Goal: Information Seeking & Learning: Learn about a topic

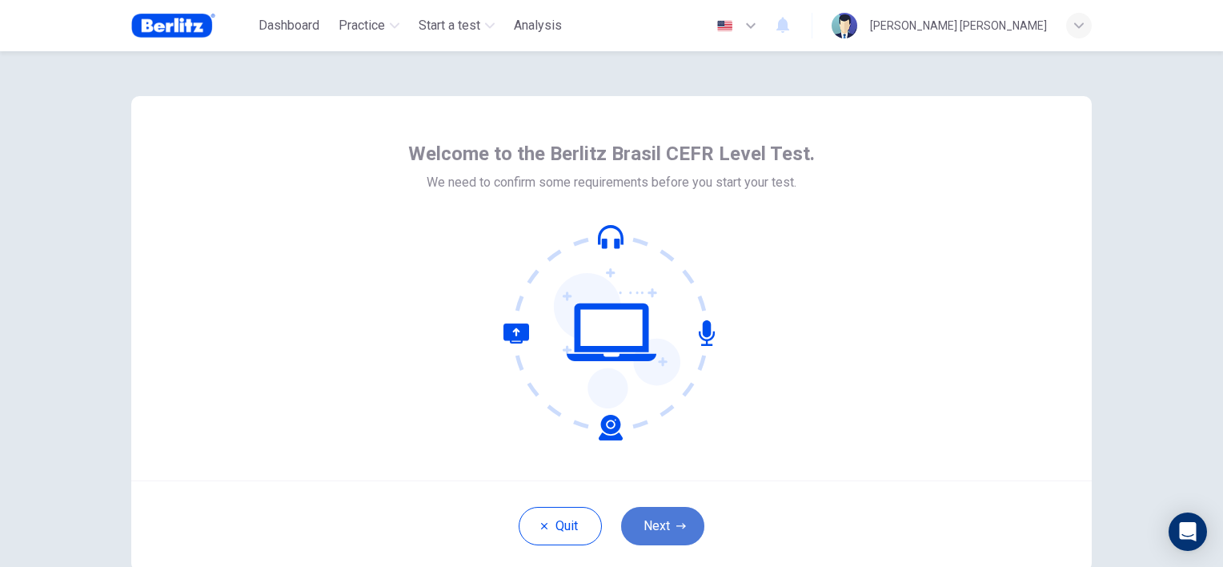
click at [652, 525] on button "Next" at bounding box center [662, 526] width 83 height 38
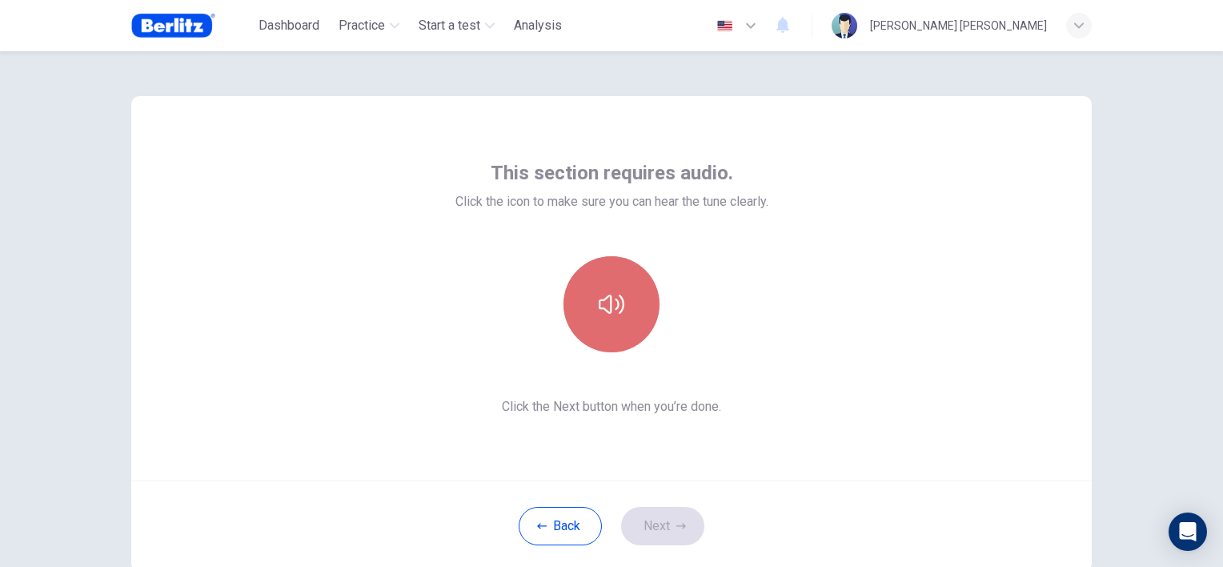
click at [627, 293] on button "button" at bounding box center [611, 304] width 96 height 96
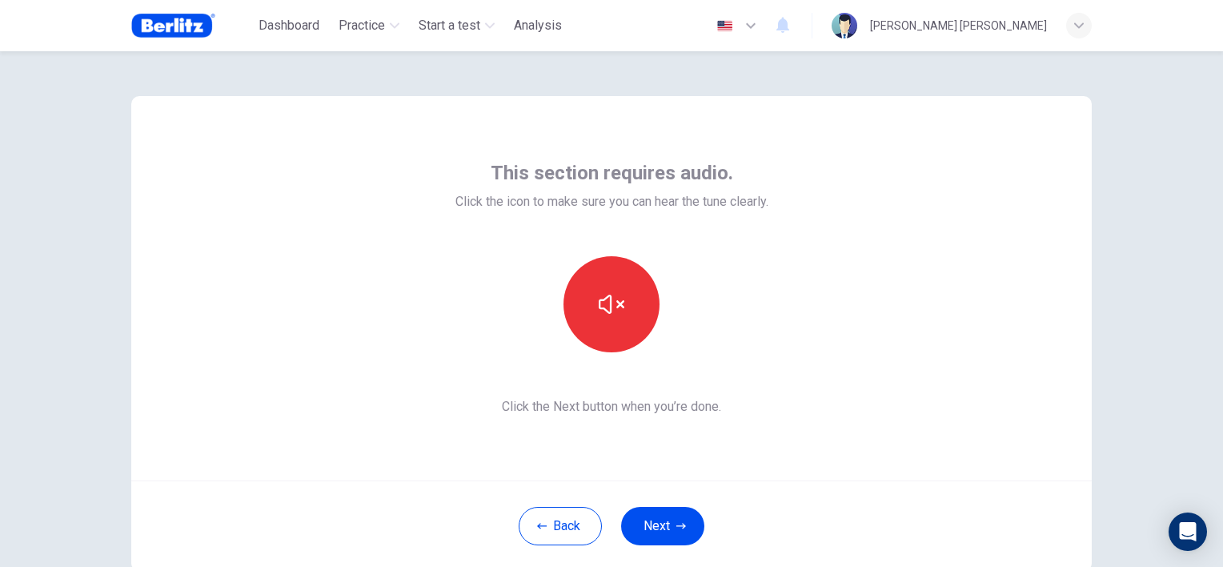
click at [650, 530] on button "Next" at bounding box center [662, 526] width 83 height 38
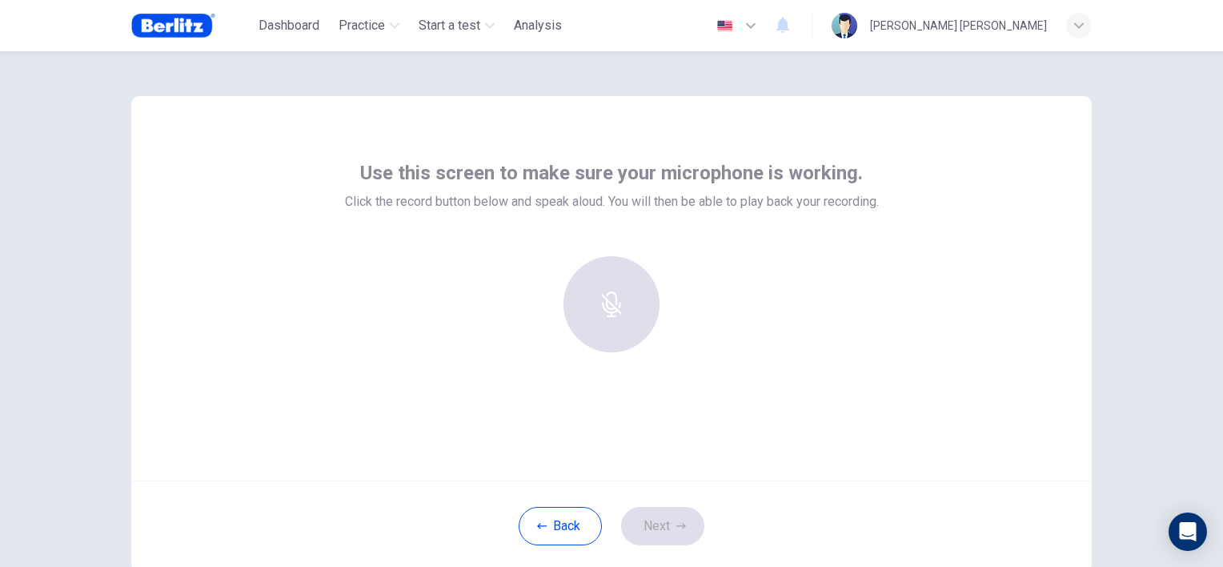
click at [614, 319] on div at bounding box center [611, 304] width 173 height 96
click at [413, 203] on span "Click the record button below and speak aloud. You will then be able to play ba…" at bounding box center [612, 201] width 534 height 19
drag, startPoint x: 644, startPoint y: 198, endPoint x: 873, endPoint y: 205, distance: 229.0
click at [873, 205] on span "Click the record button below and speak aloud. You will then be able to play ba…" at bounding box center [612, 201] width 534 height 19
click at [581, 308] on div at bounding box center [611, 304] width 173 height 96
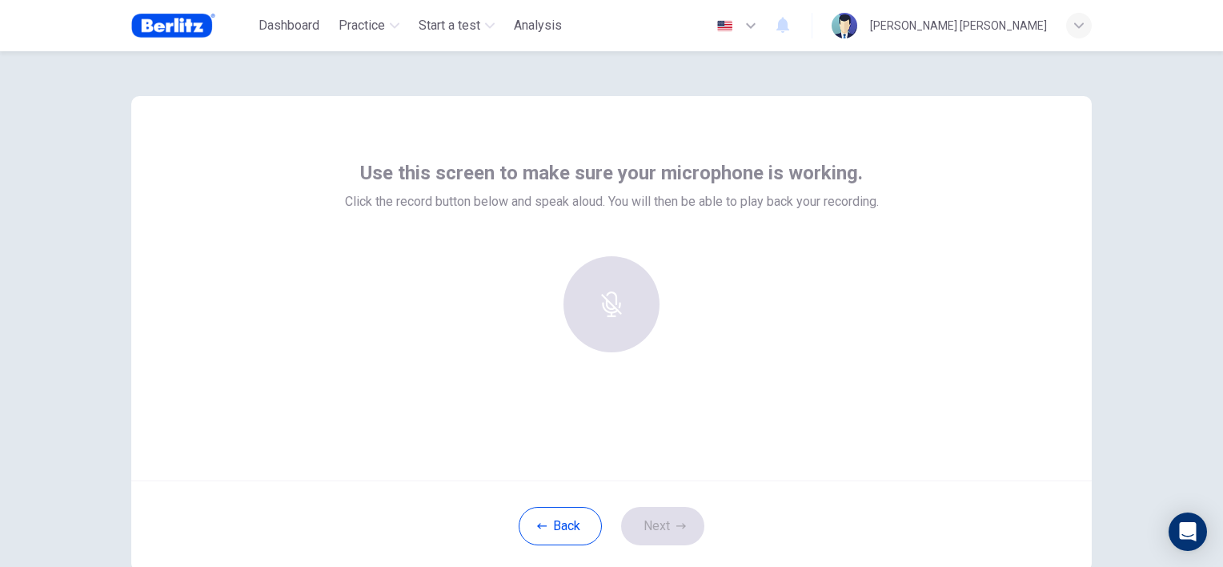
click at [581, 308] on div at bounding box center [611, 304] width 173 height 96
click at [583, 308] on div at bounding box center [611, 304] width 173 height 96
drag, startPoint x: 583, startPoint y: 308, endPoint x: 737, endPoint y: 204, distance: 186.2
click at [737, 204] on span "Click the record button below and speak aloud. You will then be able to play ba…" at bounding box center [612, 201] width 534 height 19
click at [605, 302] on div at bounding box center [611, 304] width 173 height 96
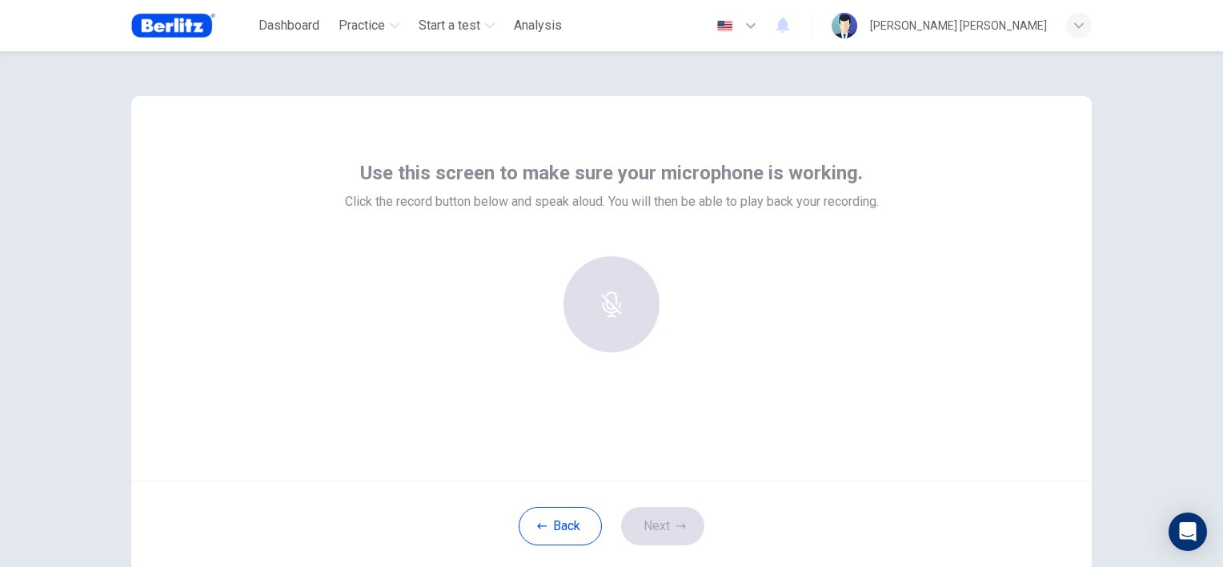
click at [608, 304] on div at bounding box center [611, 304] width 173 height 96
drag, startPoint x: 608, startPoint y: 311, endPoint x: 612, endPoint y: 244, distance: 66.5
click at [612, 244] on div "Use this screen to make sure your microphone is working. Click the record butto…" at bounding box center [612, 262] width 534 height 205
drag, startPoint x: 599, startPoint y: 277, endPoint x: 589, endPoint y: 295, distance: 21.1
click at [598, 279] on div at bounding box center [611, 304] width 173 height 96
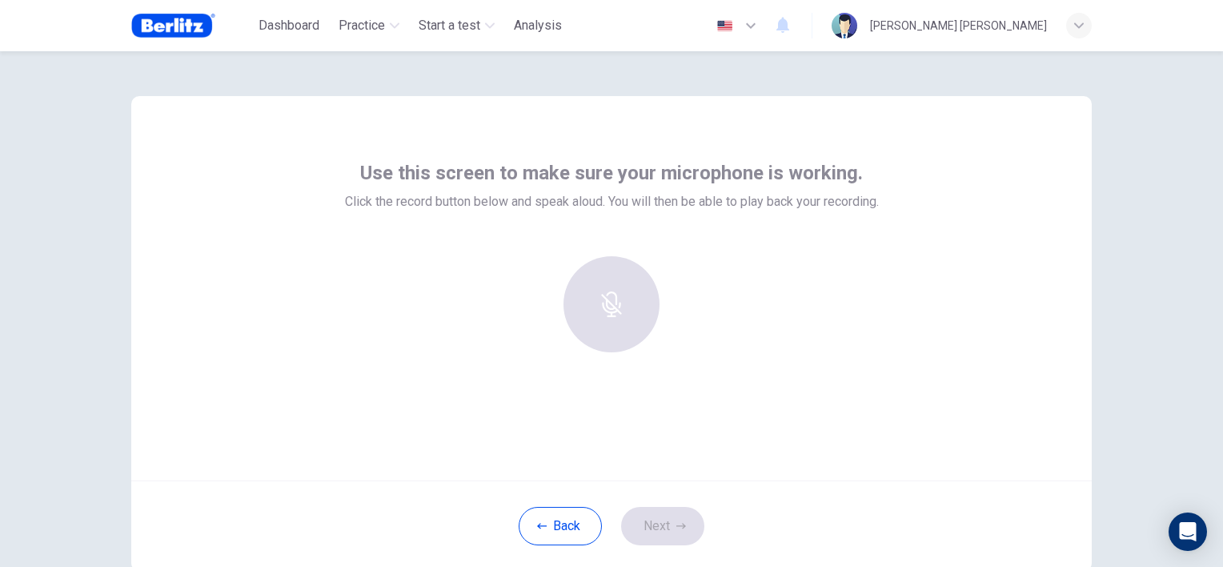
drag, startPoint x: 589, startPoint y: 295, endPoint x: 559, endPoint y: 319, distance: 38.3
click at [571, 308] on div at bounding box center [611, 304] width 173 height 96
drag, startPoint x: 559, startPoint y: 319, endPoint x: 607, endPoint y: 295, distance: 54.1
click at [571, 316] on div at bounding box center [611, 304] width 173 height 96
drag, startPoint x: 607, startPoint y: 295, endPoint x: 671, endPoint y: 278, distance: 66.4
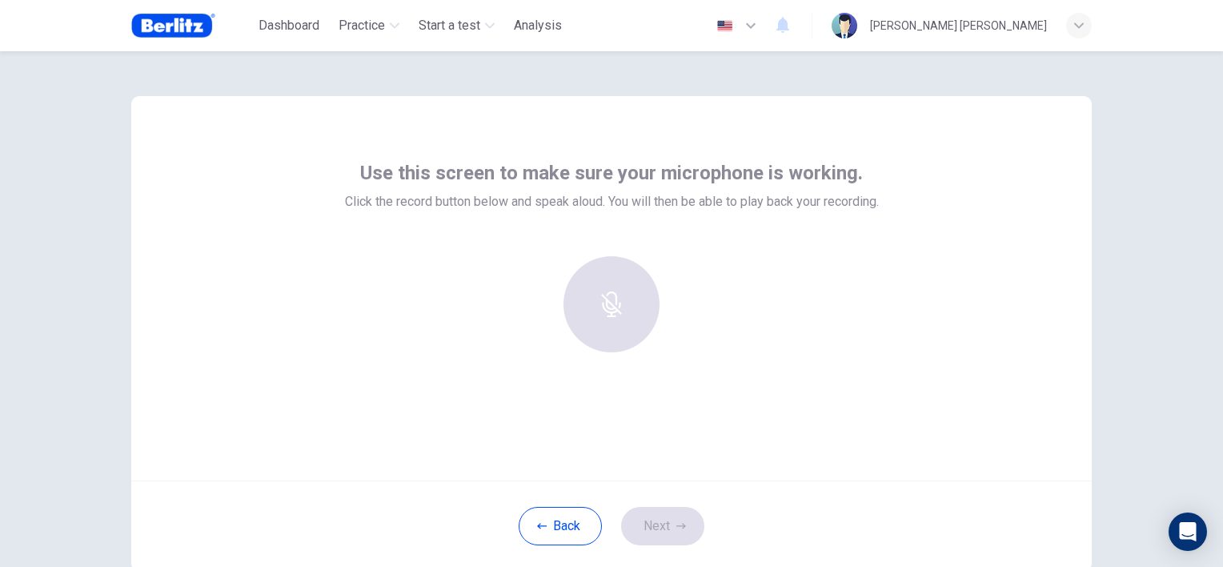
click at [632, 285] on div at bounding box center [611, 304] width 173 height 96
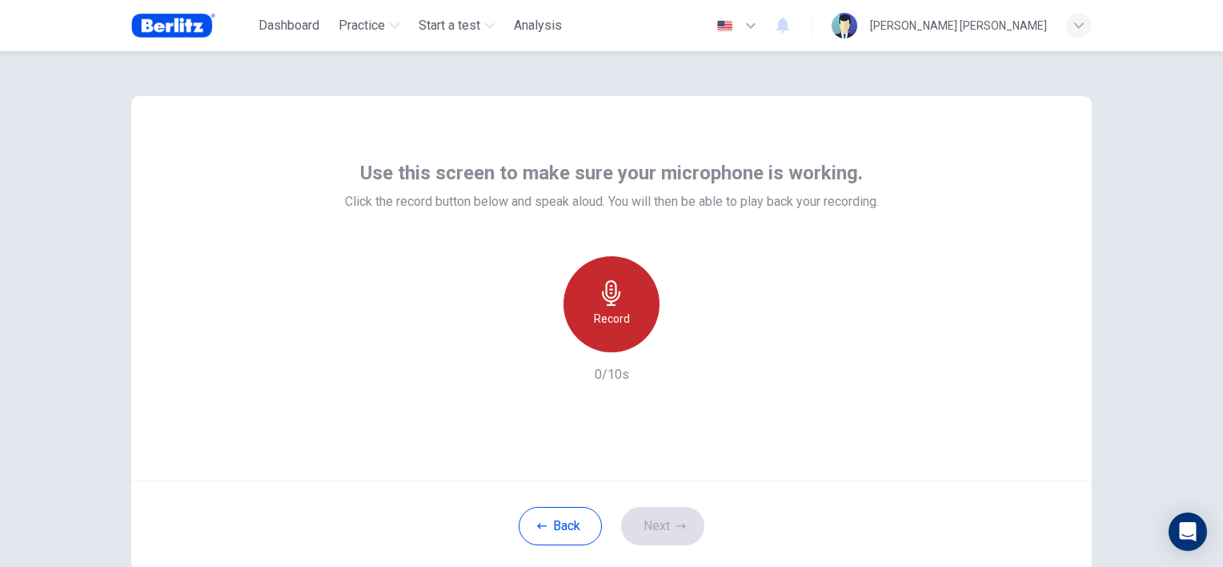
click at [611, 316] on h6 "Record" at bounding box center [612, 318] width 36 height 19
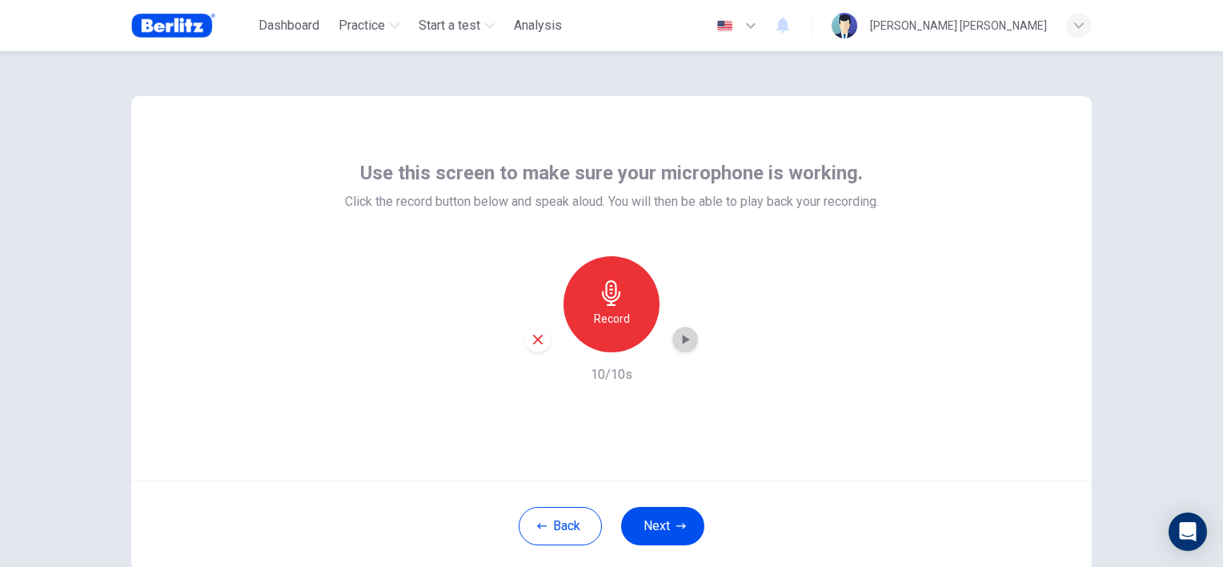
click at [679, 343] on icon "button" at bounding box center [685, 339] width 16 height 16
click at [676, 523] on icon "button" at bounding box center [681, 526] width 10 height 10
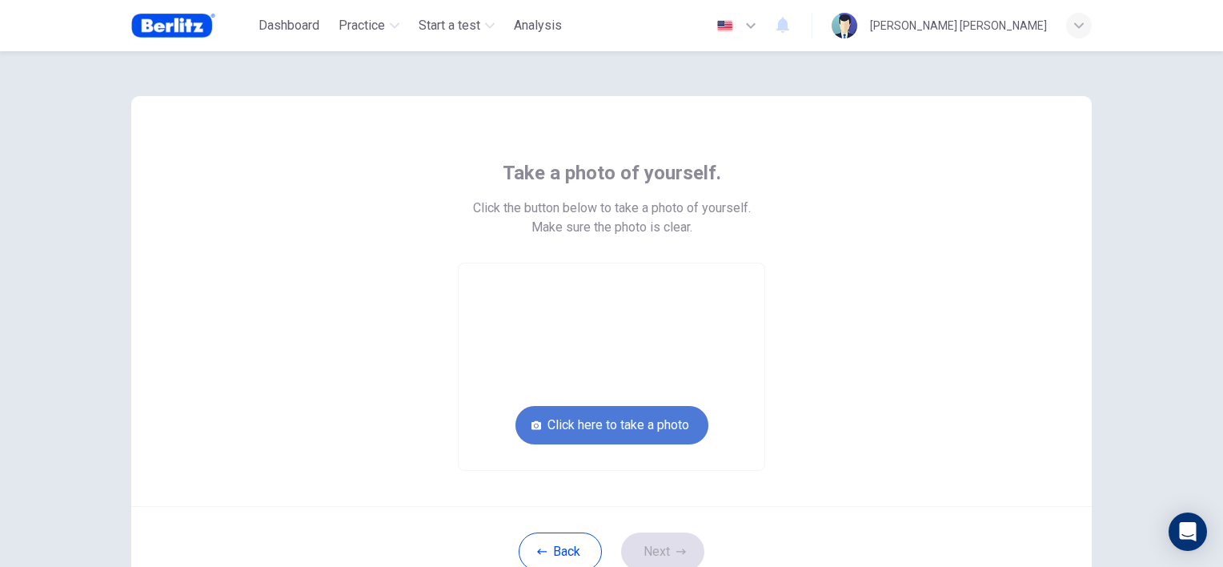
click at [597, 427] on button "Click here to take a photo" at bounding box center [611, 425] width 193 height 38
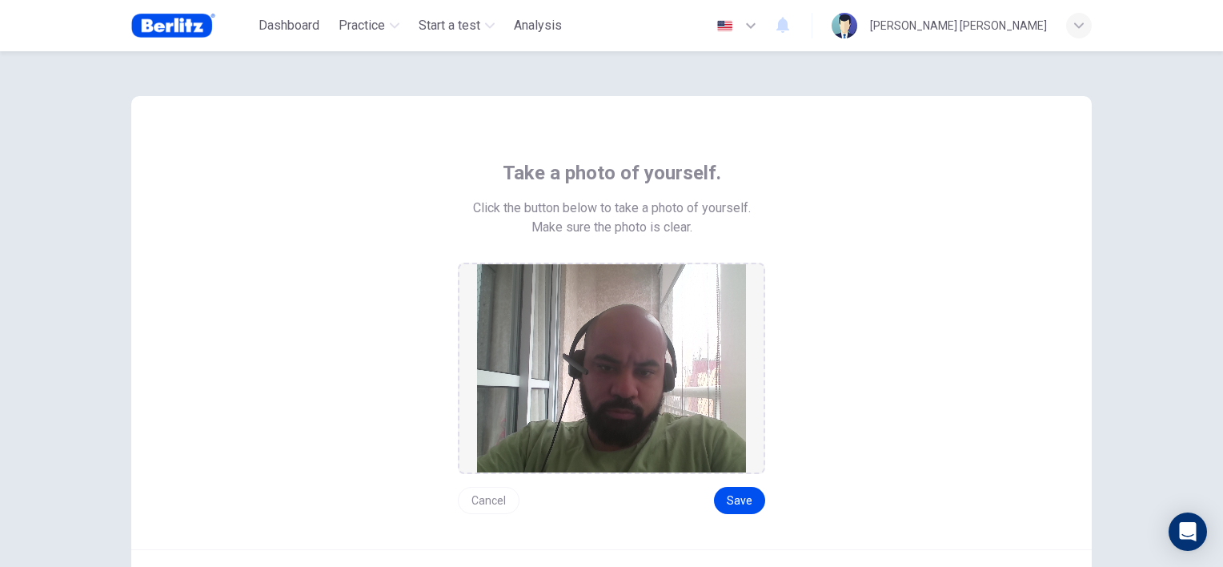
click at [732, 514] on div "Take a photo of yourself. Click the button below to take a photo of yourself. M…" at bounding box center [611, 322] width 960 height 453
click at [733, 499] on button "Save" at bounding box center [739, 500] width 51 height 27
click at [747, 493] on button "Save" at bounding box center [739, 500] width 51 height 27
click at [747, 496] on button "Save" at bounding box center [739, 500] width 51 height 27
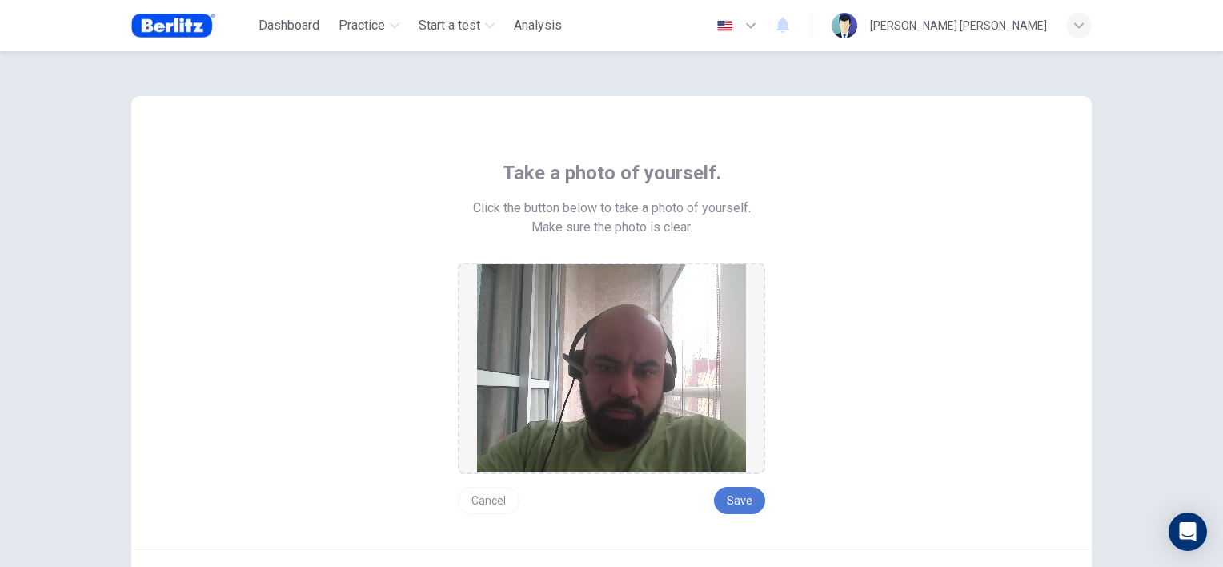
click at [747, 496] on button "Save" at bounding box center [739, 500] width 51 height 27
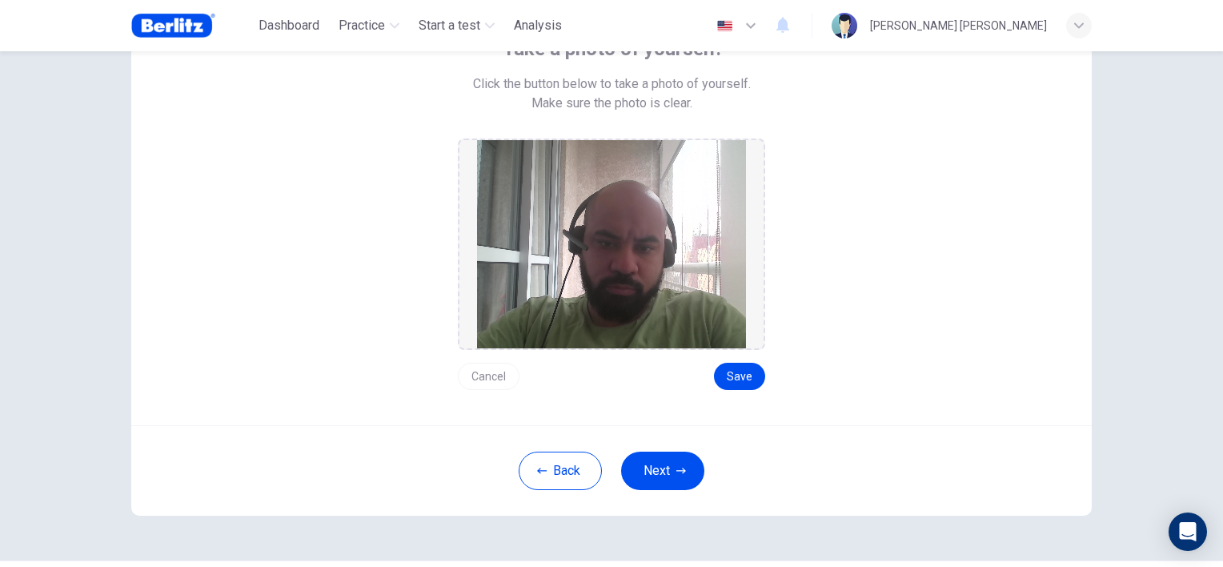
scroll to position [167, 0]
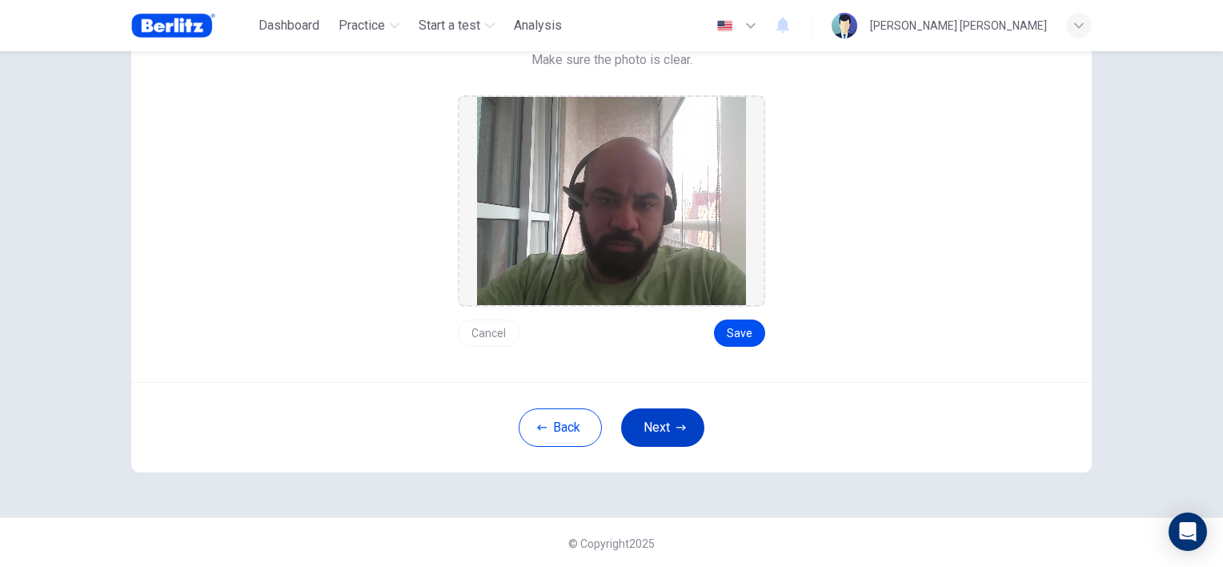
click at [663, 427] on button "Next" at bounding box center [662, 427] width 83 height 38
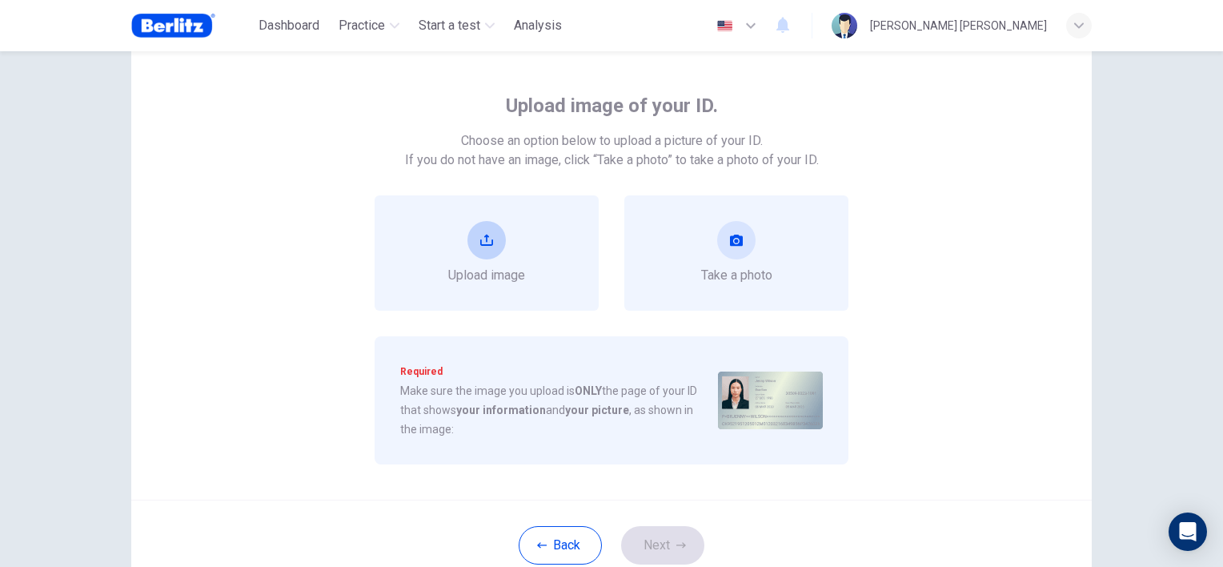
scroll to position [26, 0]
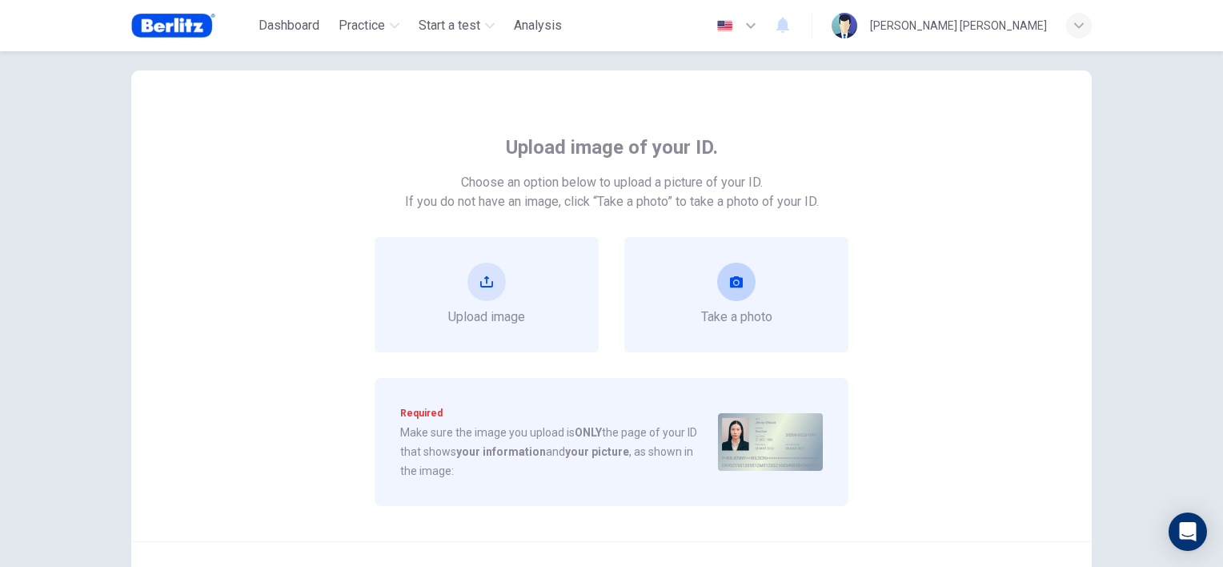
click at [744, 298] on div "Take a photo" at bounding box center [736, 295] width 71 height 64
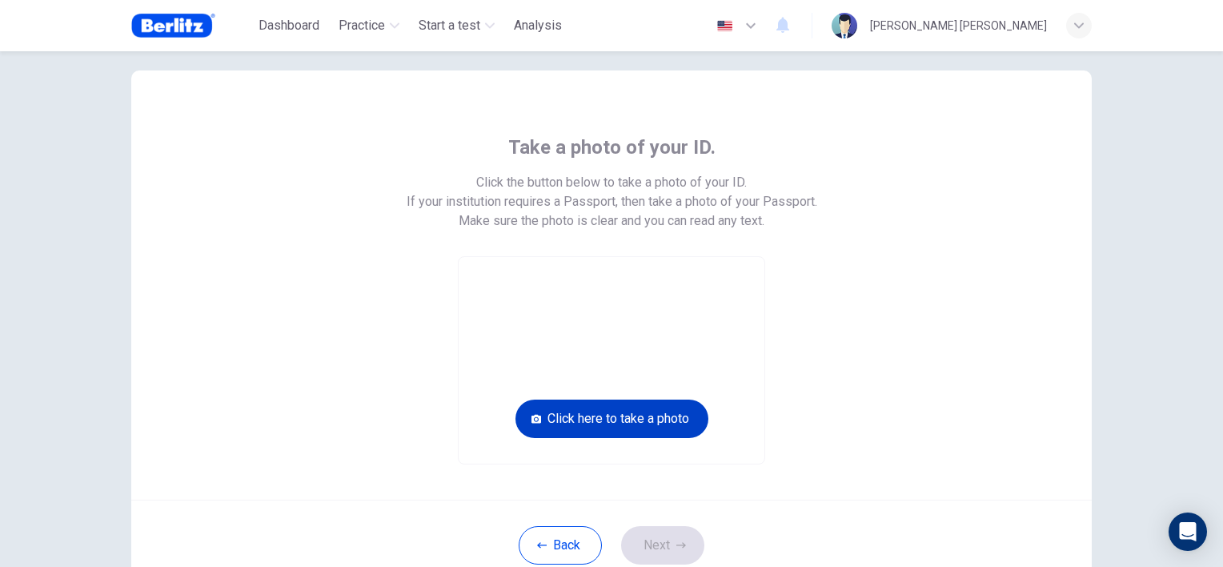
click at [625, 422] on button "Click here to take a photo" at bounding box center [611, 418] width 193 height 38
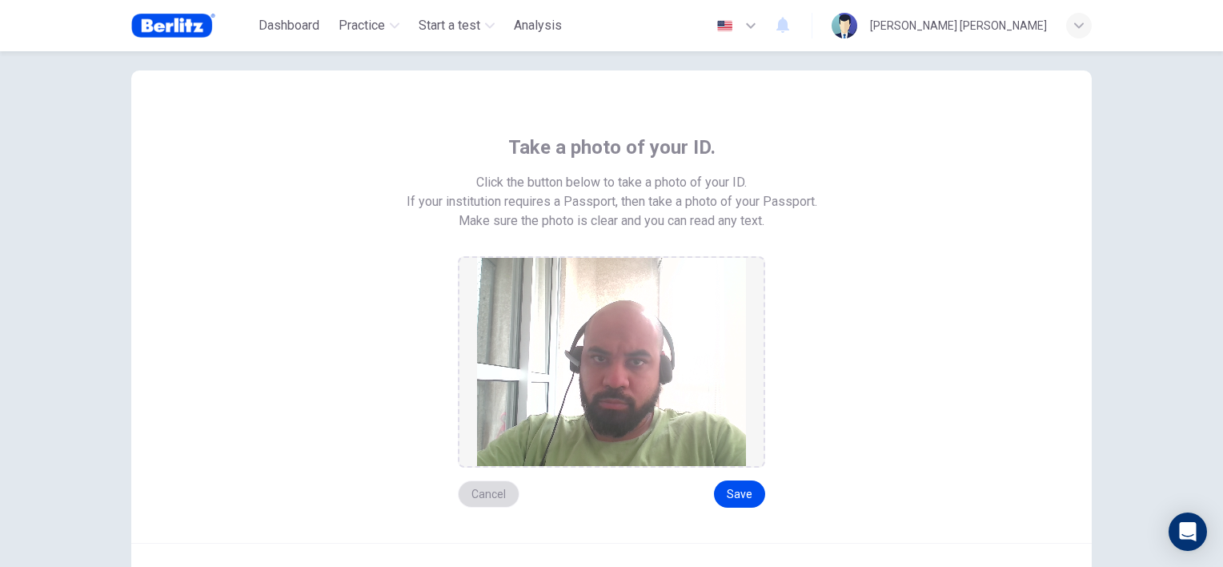
click at [486, 488] on button "Cancel" at bounding box center [489, 493] width 62 height 27
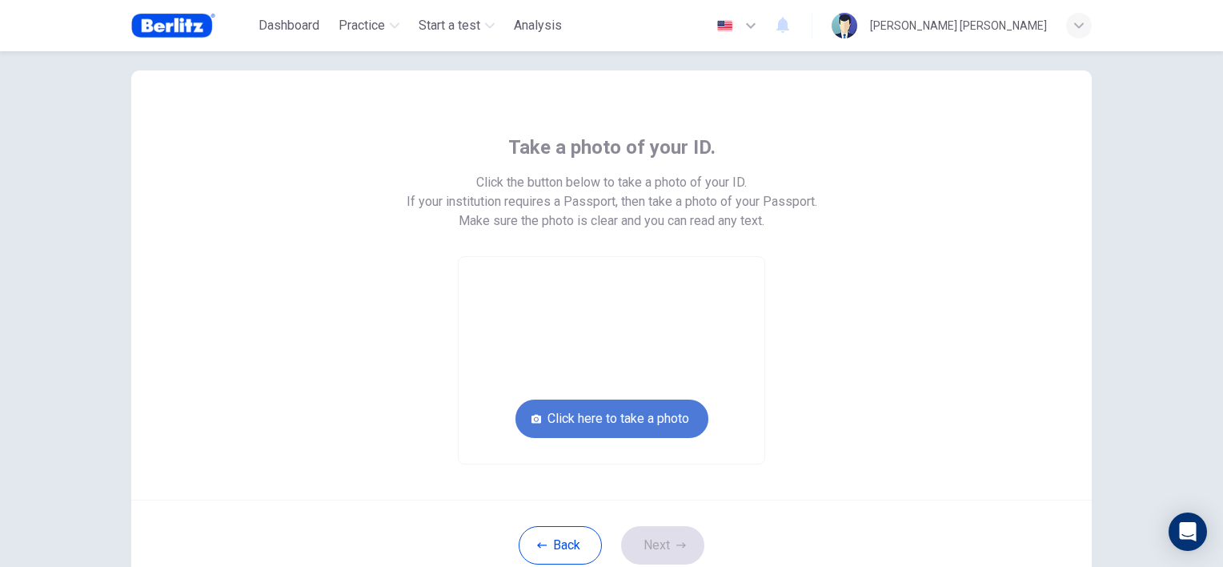
click at [645, 419] on button "Click here to take a photo" at bounding box center [611, 418] width 193 height 38
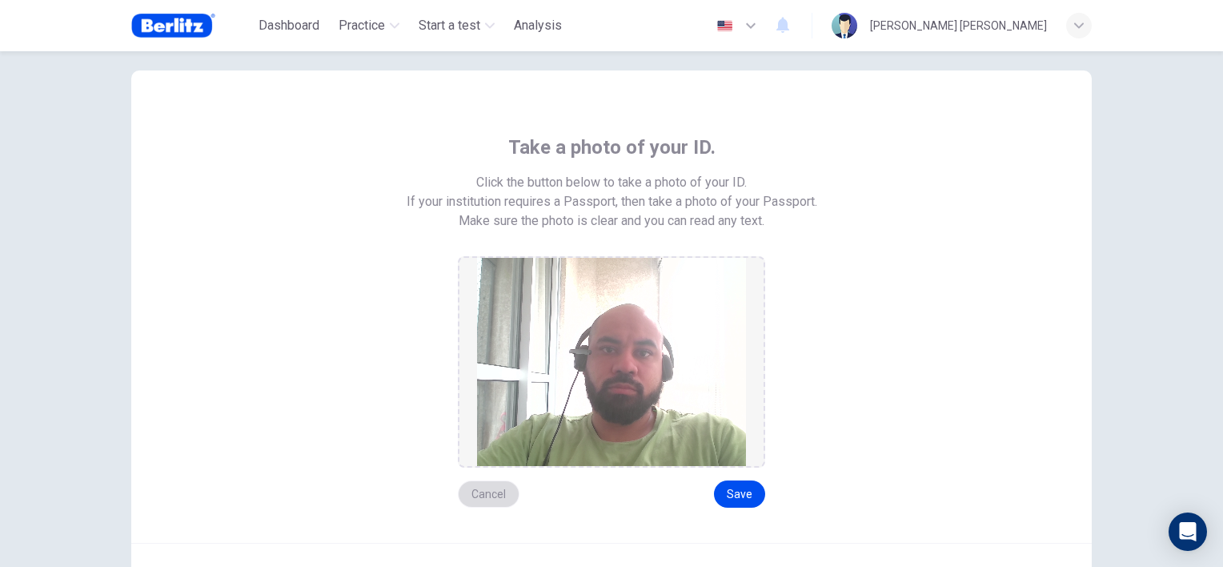
click at [463, 496] on button "Cancel" at bounding box center [489, 493] width 62 height 27
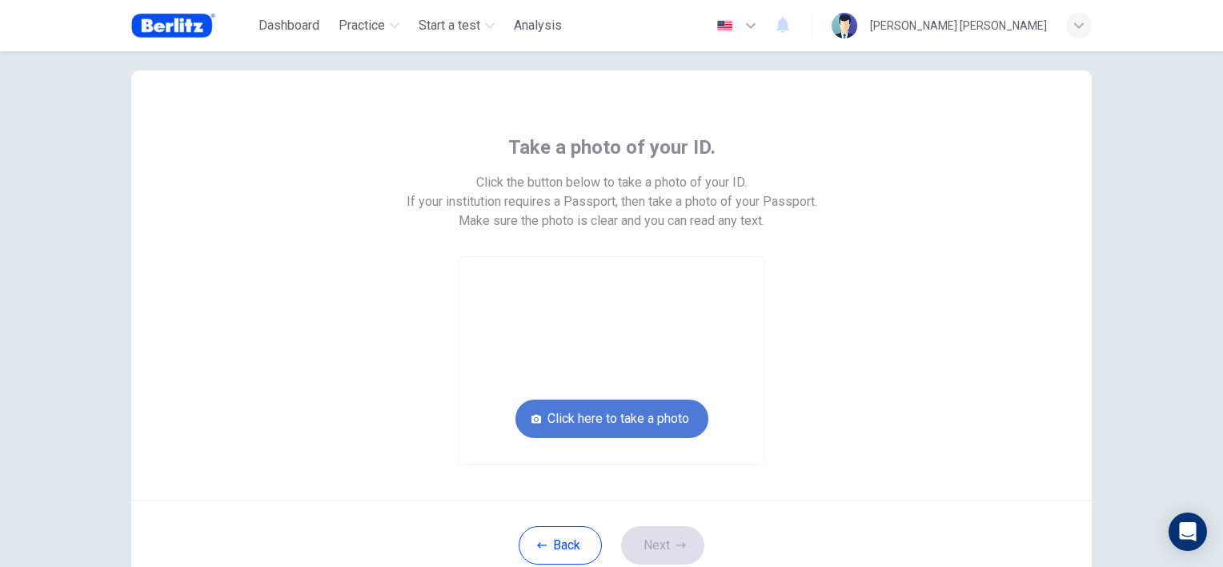
click at [626, 416] on button "Click here to take a photo" at bounding box center [611, 418] width 193 height 38
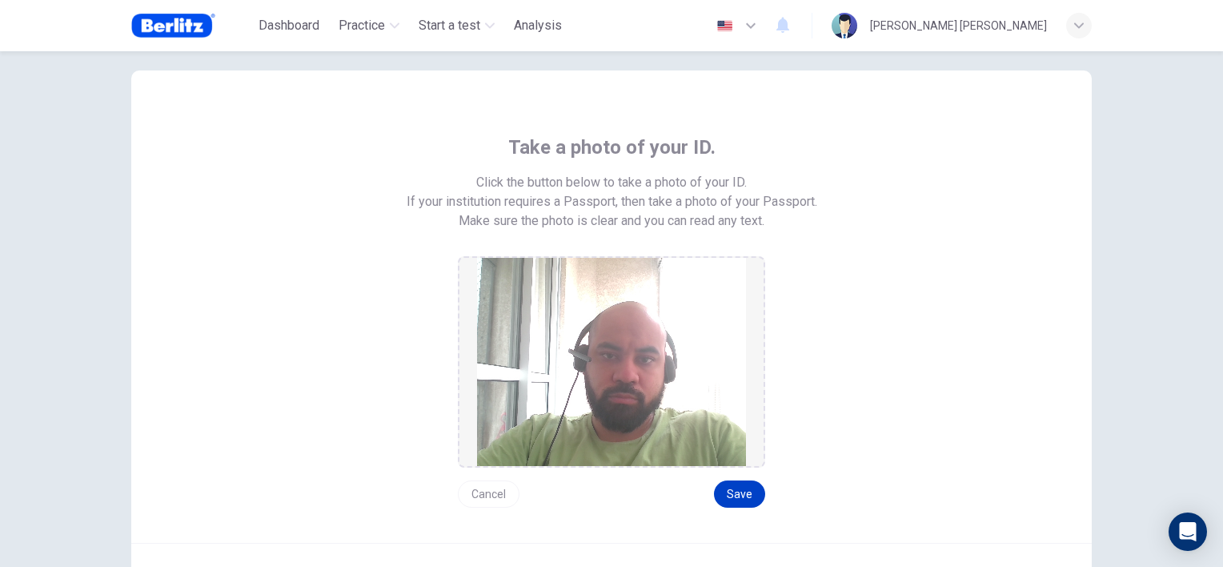
click at [733, 498] on button "Save" at bounding box center [739, 493] width 51 height 27
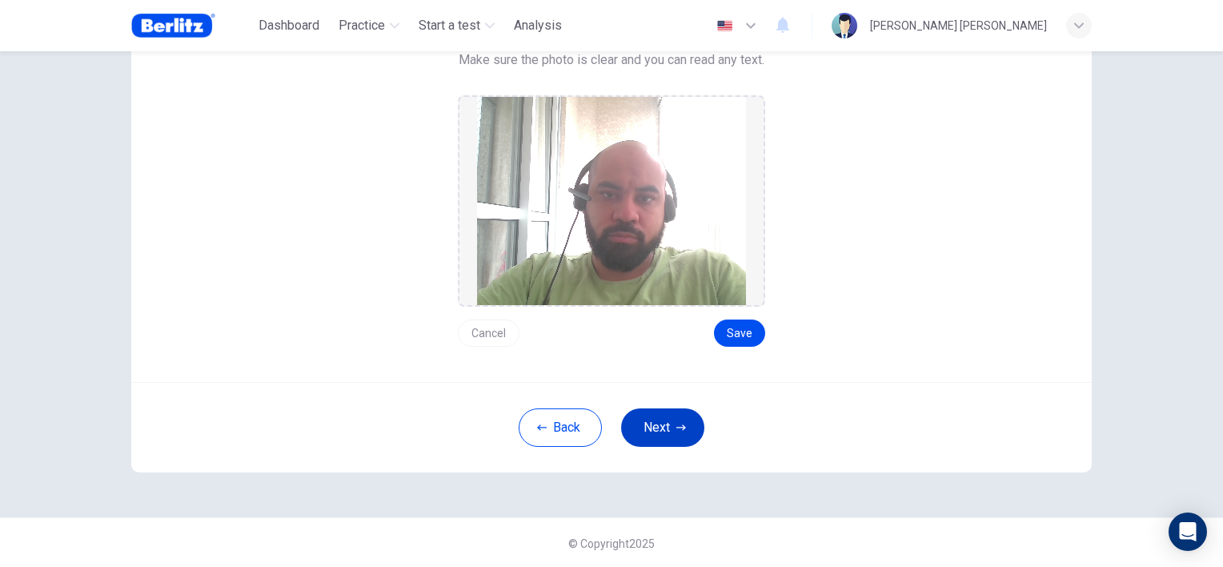
click at [672, 419] on button "Next" at bounding box center [662, 427] width 83 height 38
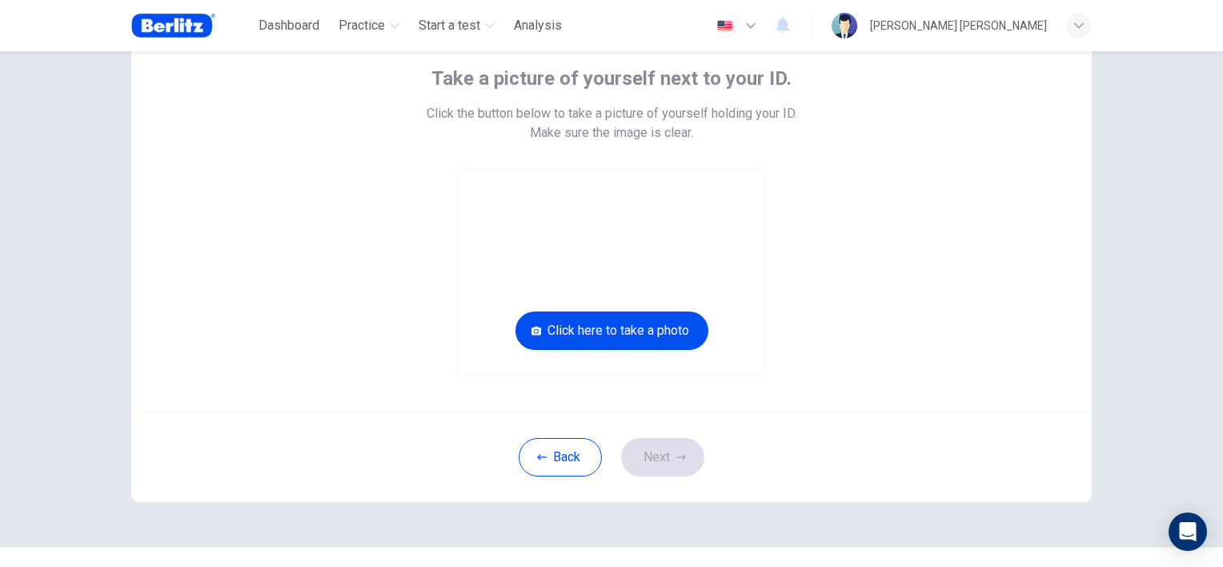
scroll to position [125, 0]
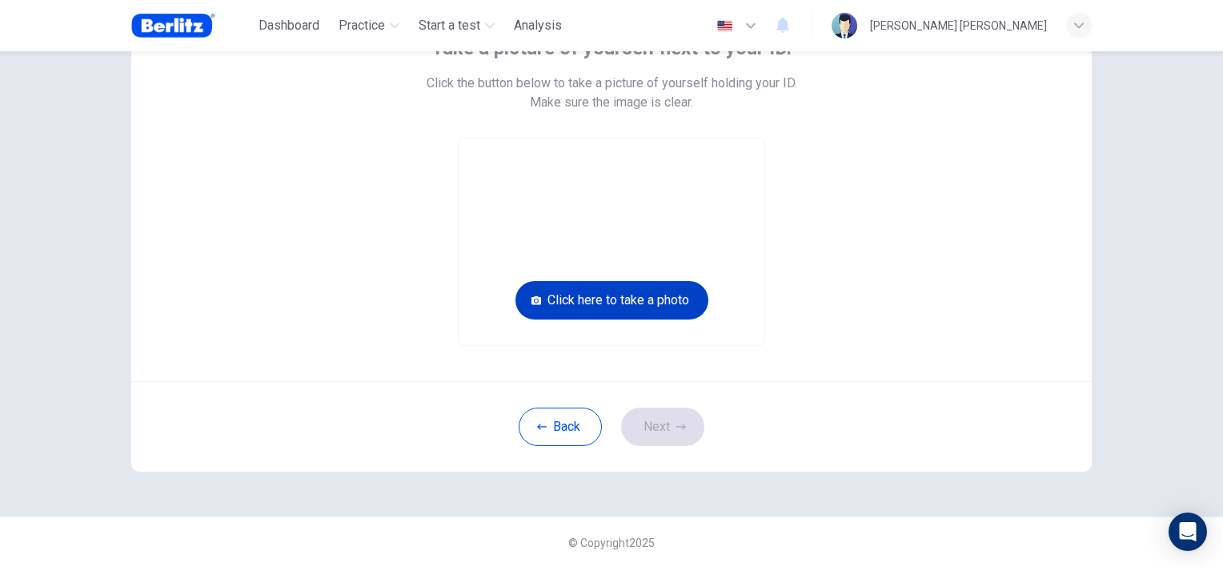
click at [634, 297] on button "Click here to take a photo" at bounding box center [611, 300] width 193 height 38
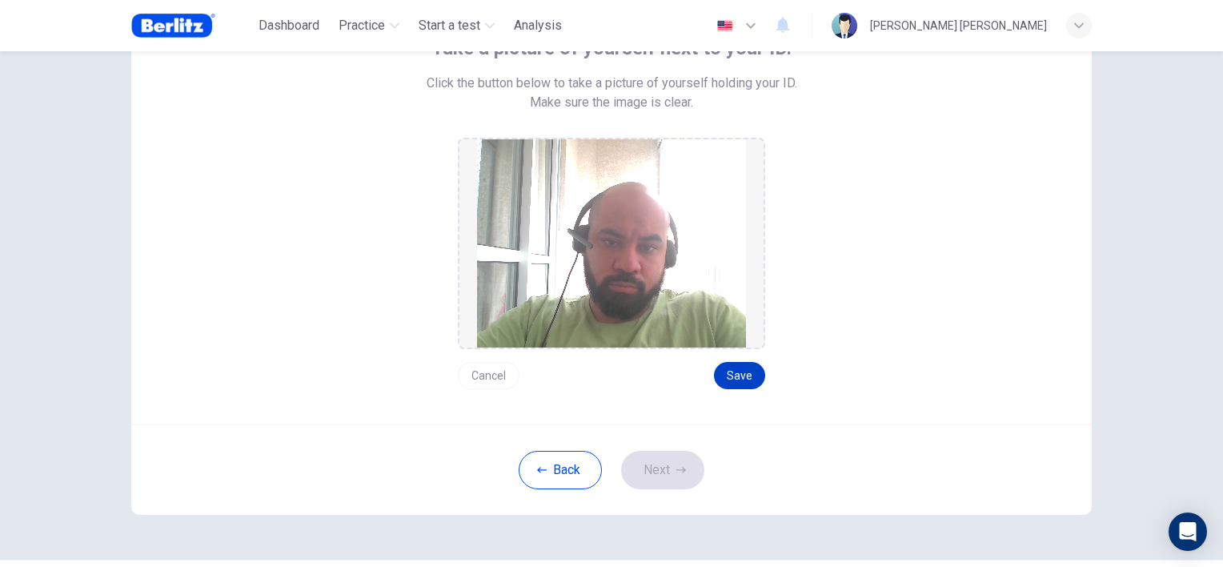
click at [744, 366] on button "Save" at bounding box center [739, 375] width 51 height 27
click at [691, 472] on button "Next" at bounding box center [662, 470] width 83 height 38
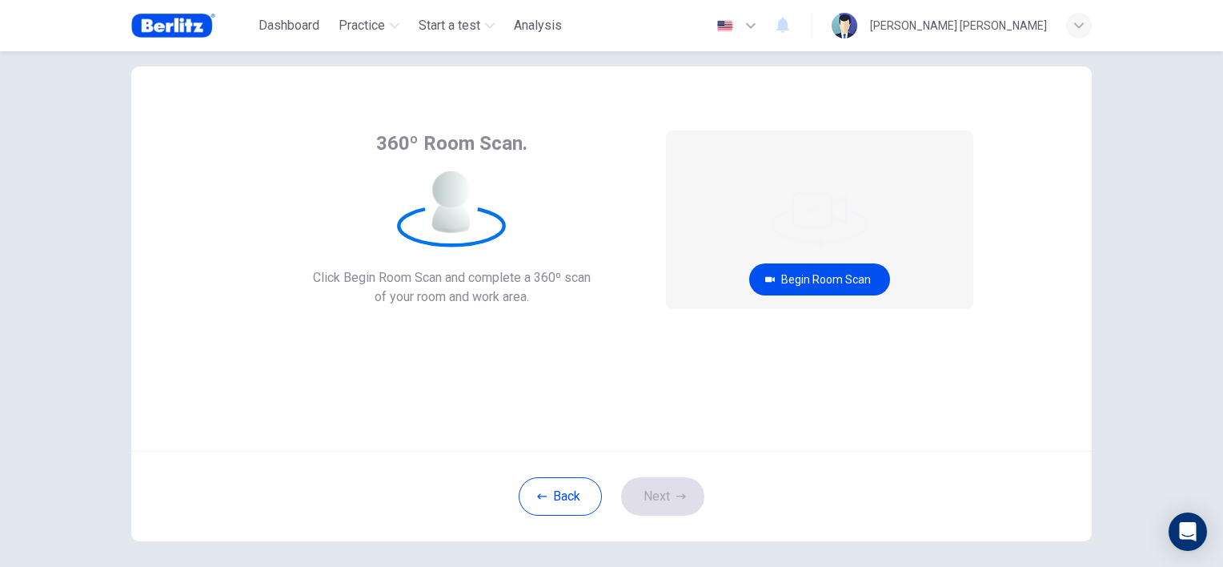
scroll to position [0, 0]
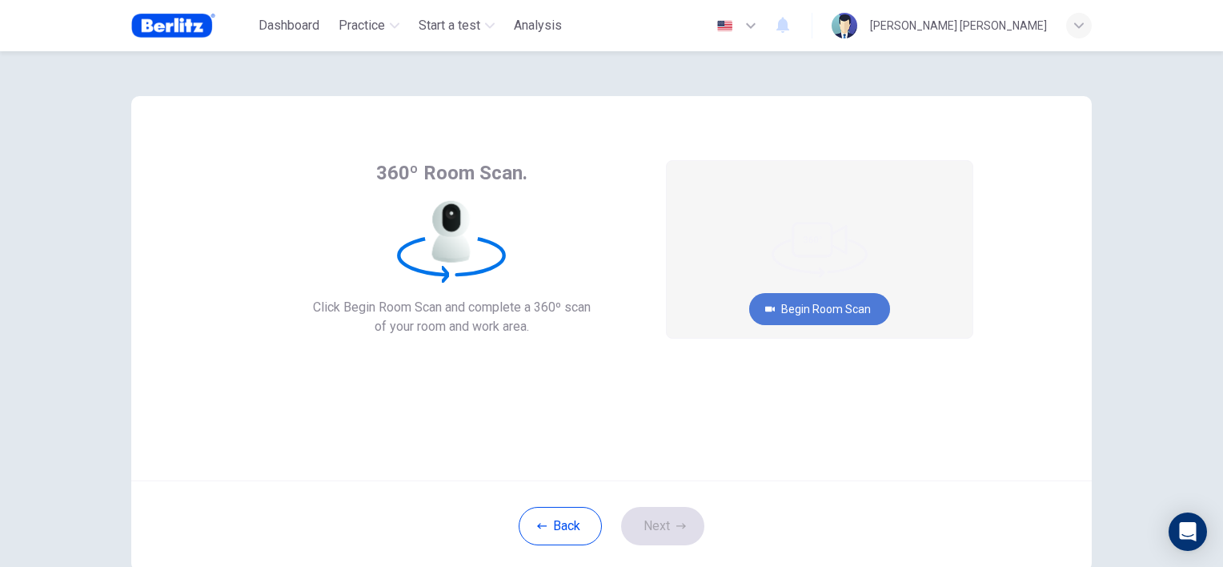
click at [812, 312] on button "Begin Room Scan" at bounding box center [819, 309] width 141 height 32
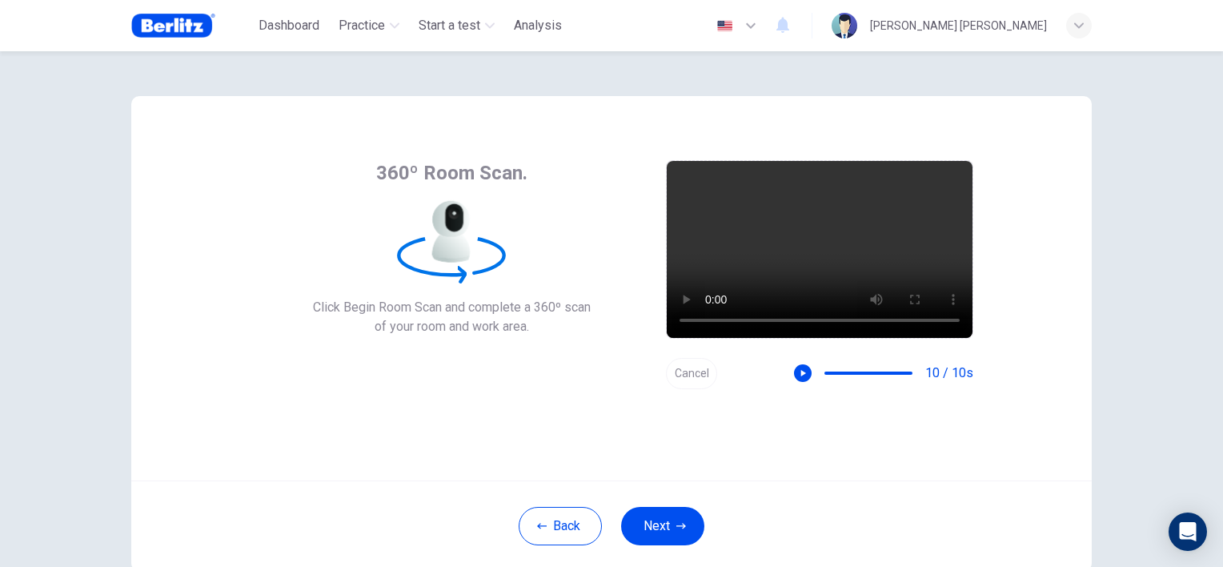
click at [684, 349] on div "Begin Room Scan Cancel 10 / 10s" at bounding box center [819, 274] width 307 height 229
click at [684, 366] on button "Cancel" at bounding box center [691, 373] width 51 height 31
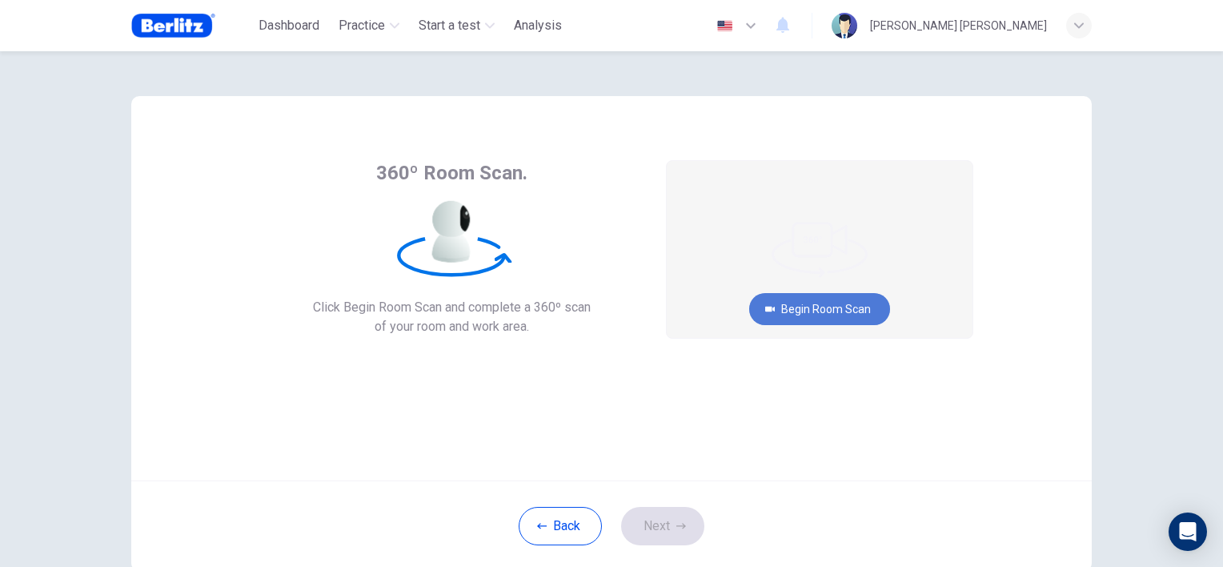
click at [826, 301] on button "Begin Room Scan" at bounding box center [819, 309] width 141 height 32
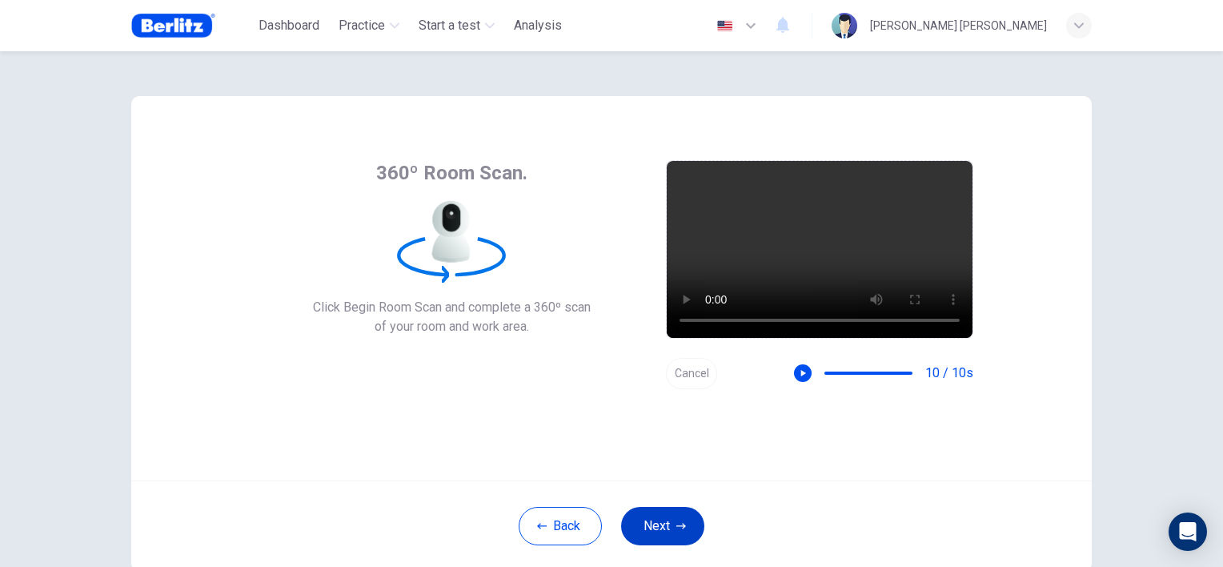
click at [657, 529] on button "Next" at bounding box center [662, 526] width 83 height 38
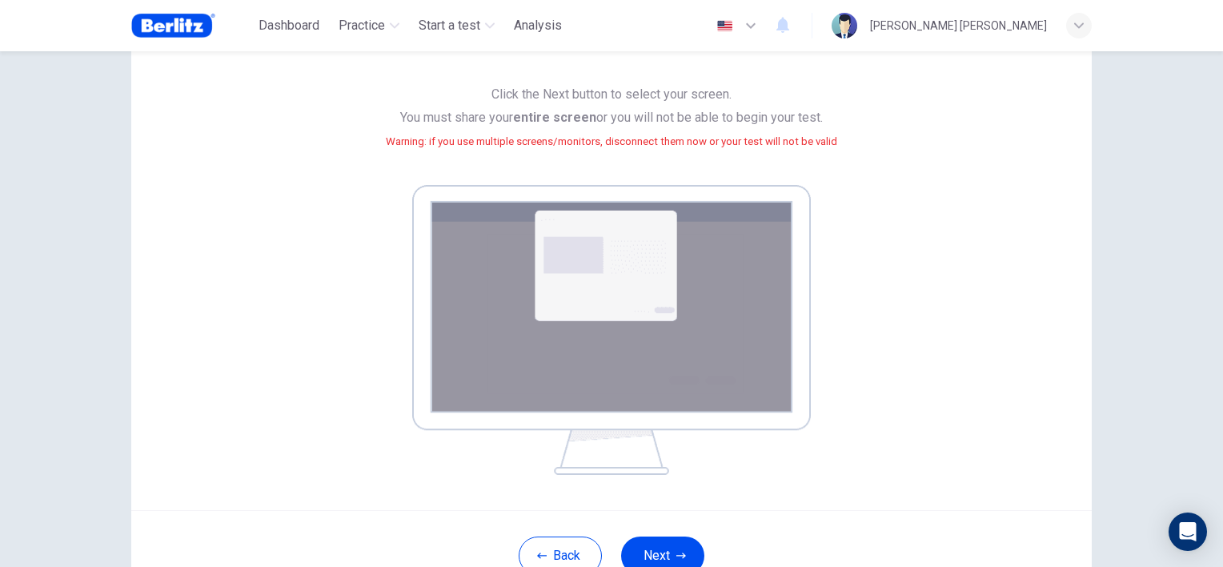
scroll to position [160, 0]
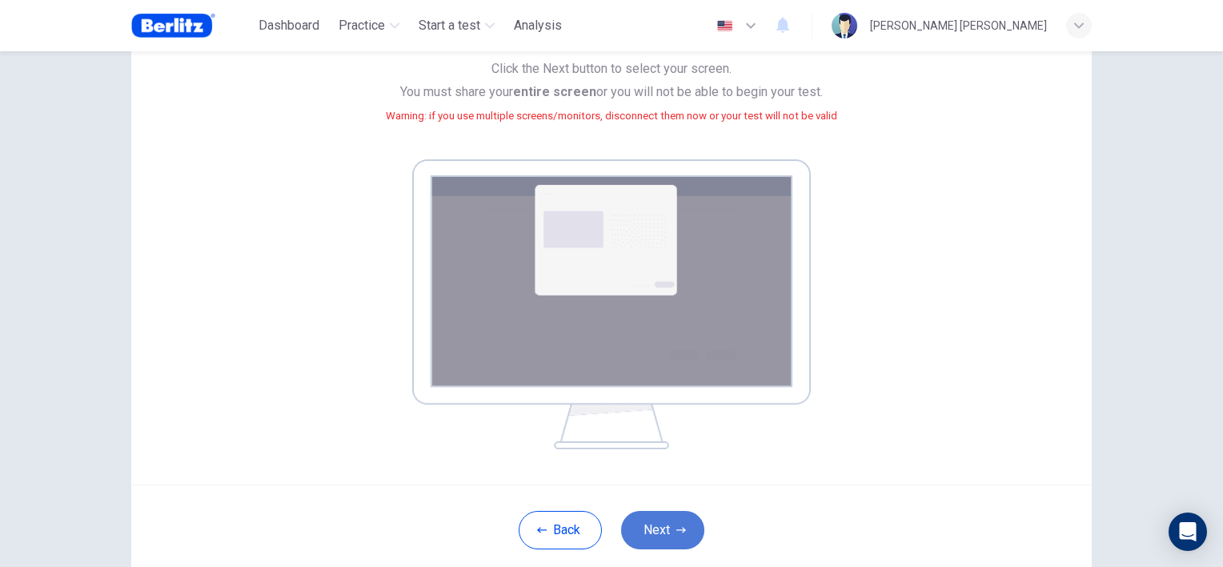
click at [642, 531] on button "Next" at bounding box center [662, 530] width 83 height 38
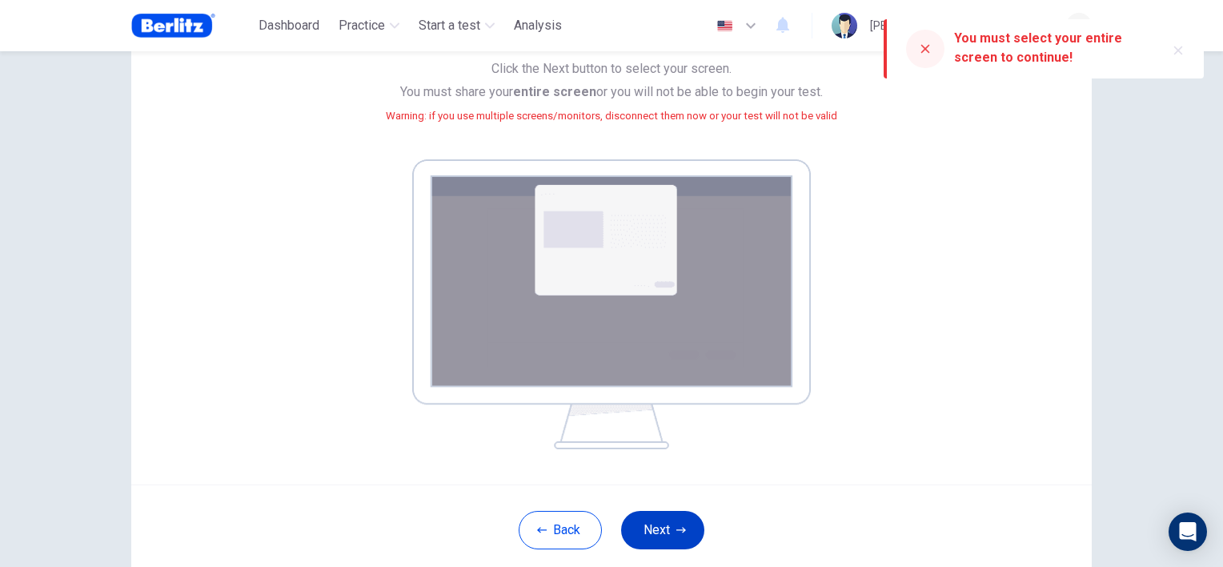
click at [684, 518] on button "Next" at bounding box center [662, 530] width 83 height 38
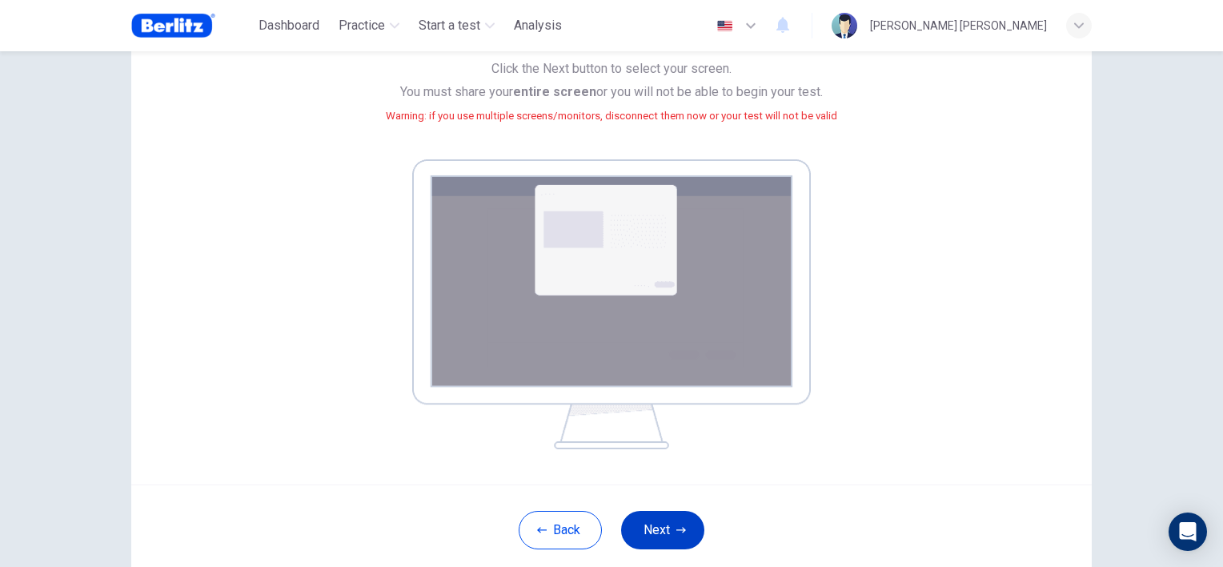
click at [675, 520] on button "Next" at bounding box center [662, 530] width 83 height 38
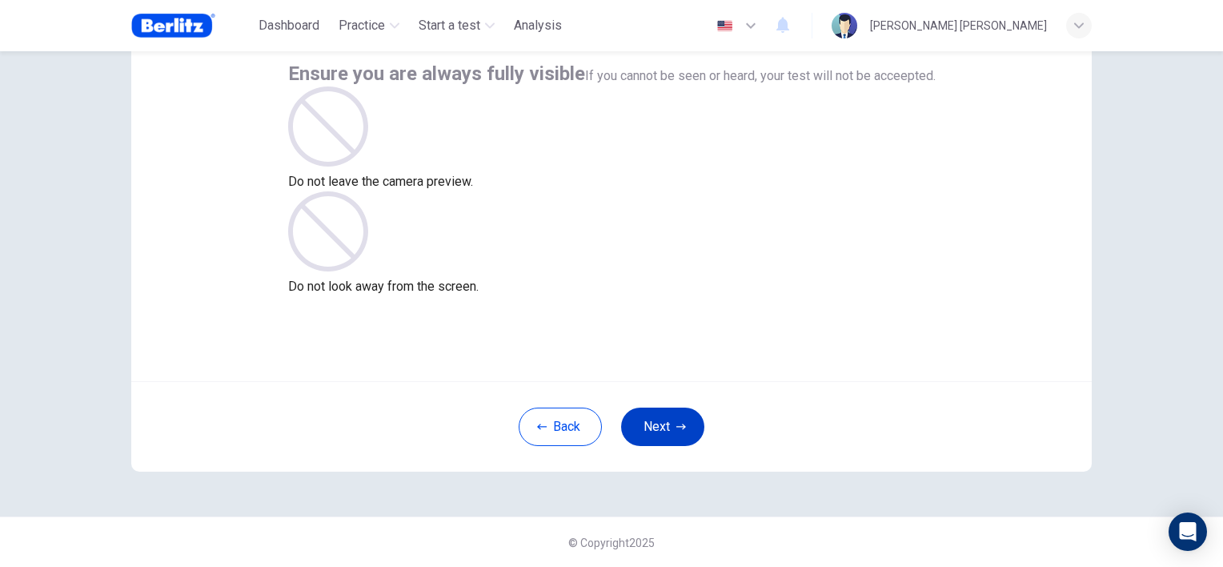
click at [662, 426] on button "Next" at bounding box center [662, 426] width 83 height 38
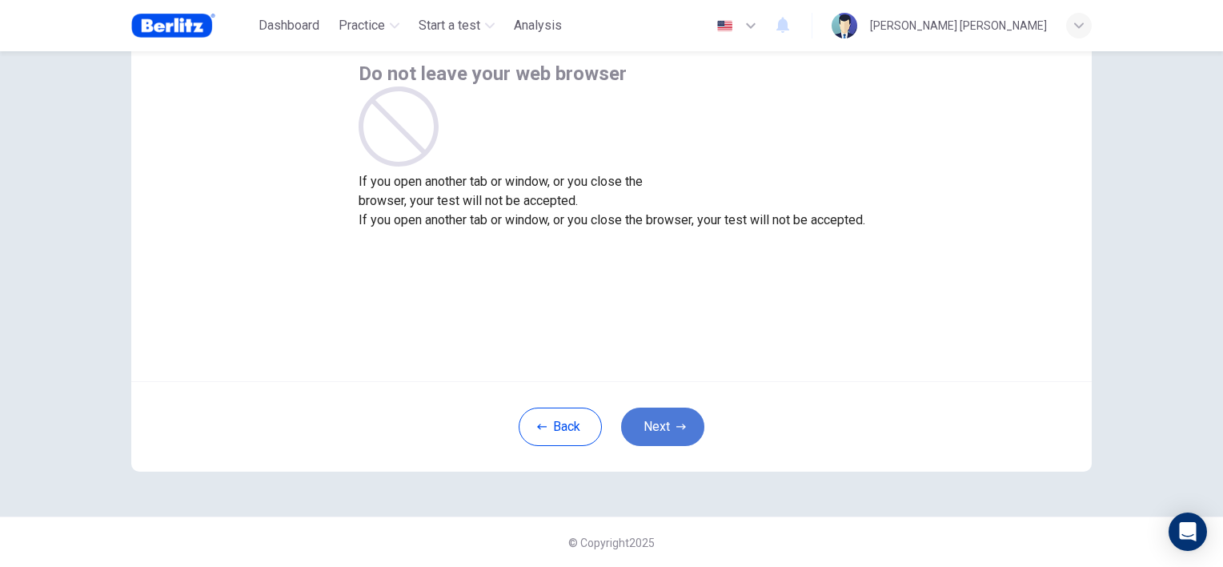
click at [662, 426] on button "Next" at bounding box center [662, 426] width 83 height 38
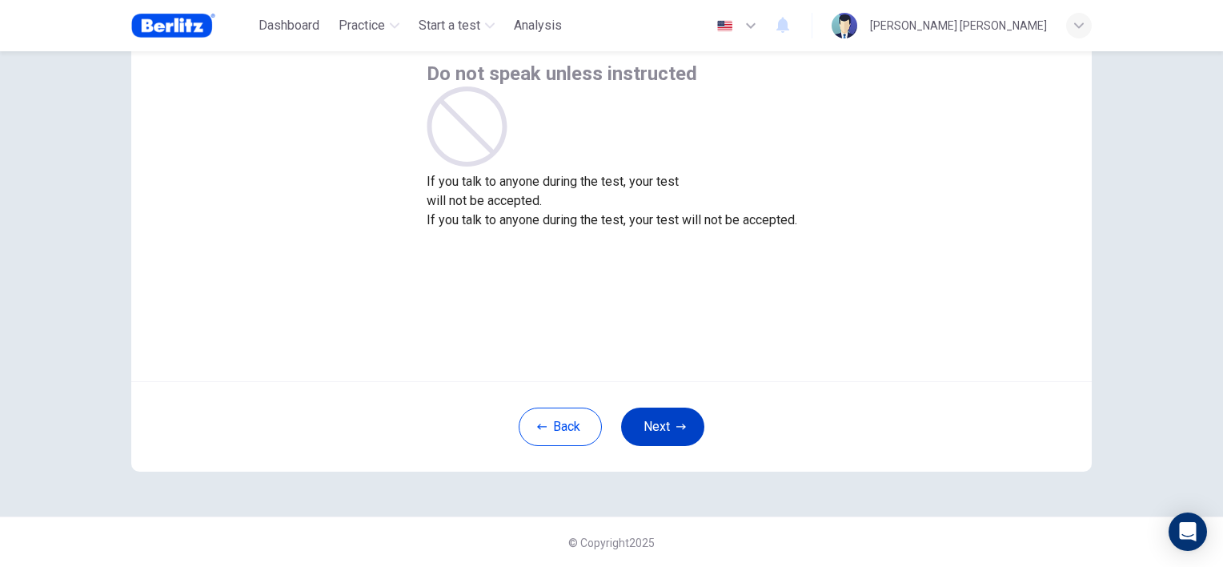
click at [662, 426] on button "Next" at bounding box center [662, 426] width 83 height 38
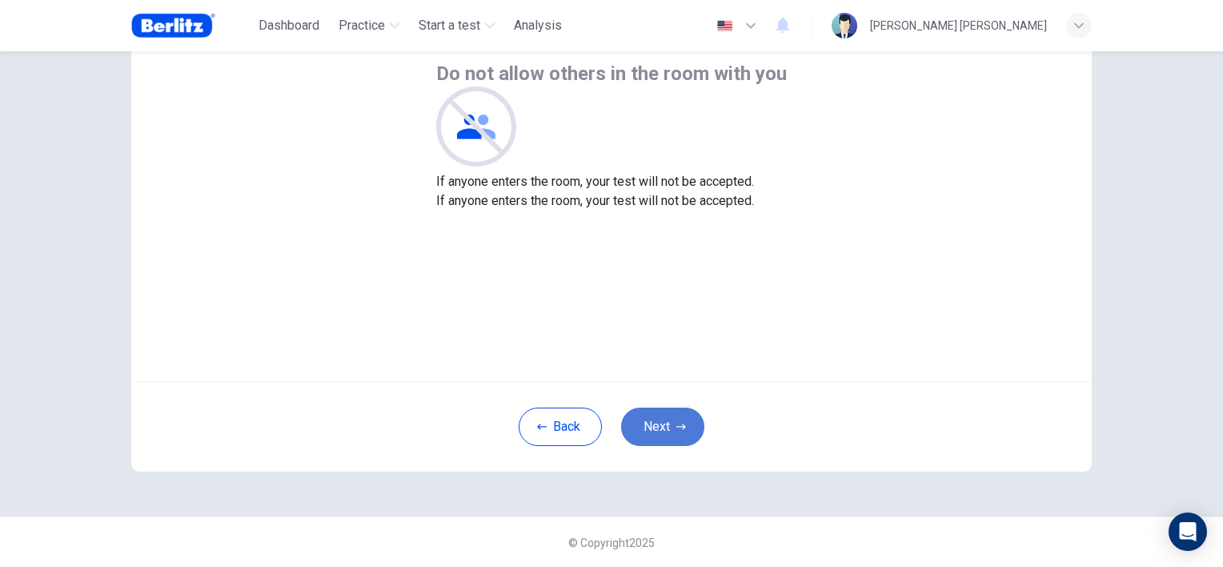
click at [662, 426] on button "Next" at bounding box center [662, 426] width 83 height 38
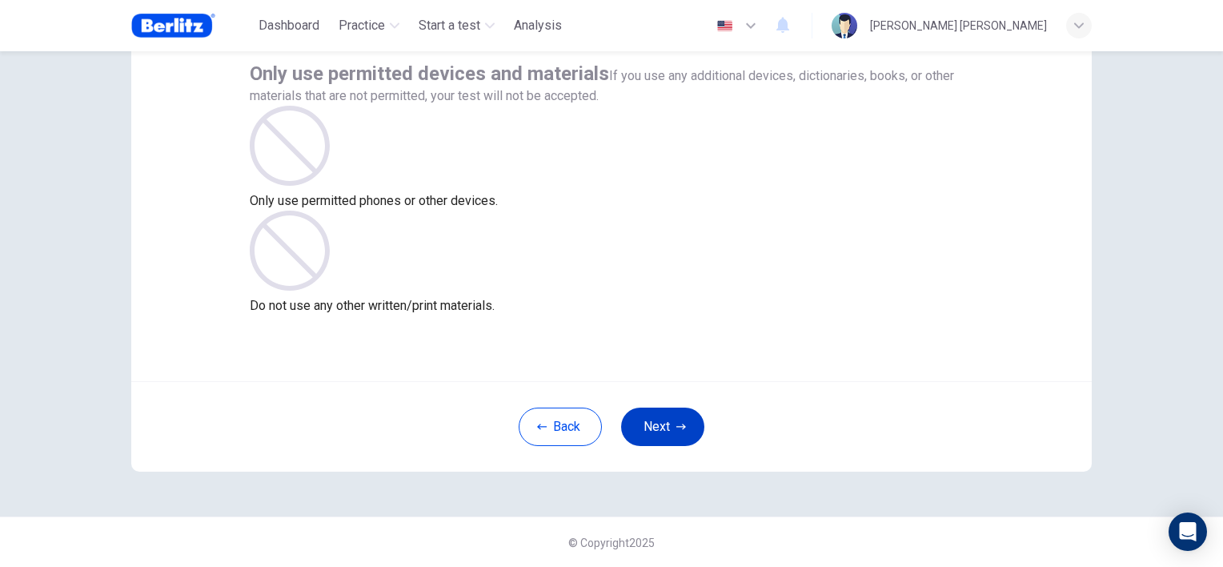
click at [662, 426] on button "Next" at bounding box center [662, 426] width 83 height 38
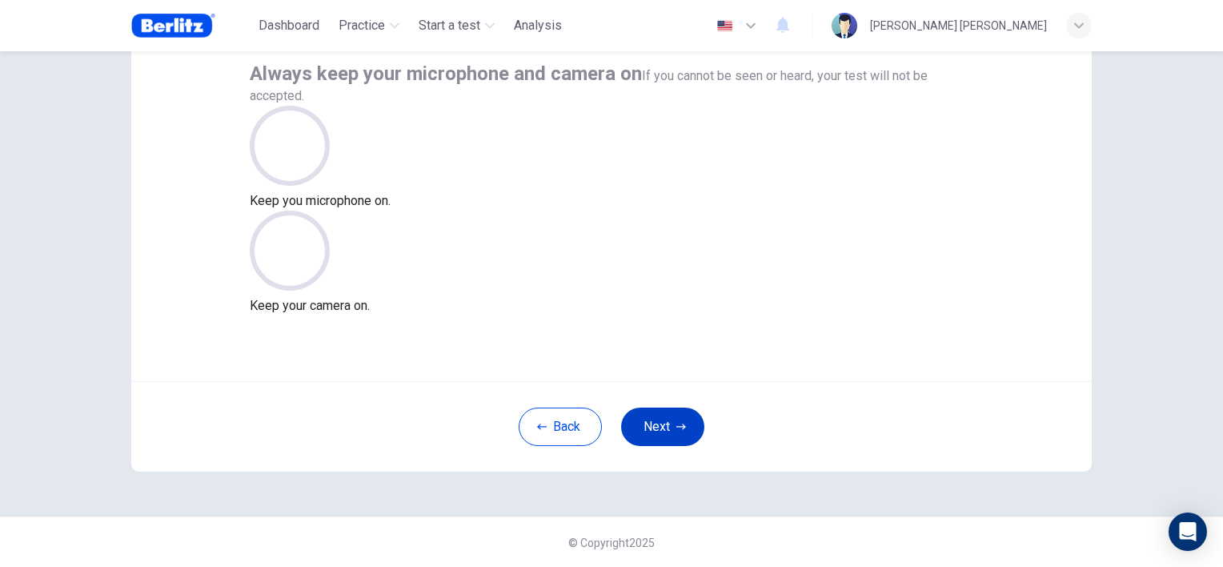
click at [662, 426] on button "Next" at bounding box center [662, 426] width 83 height 38
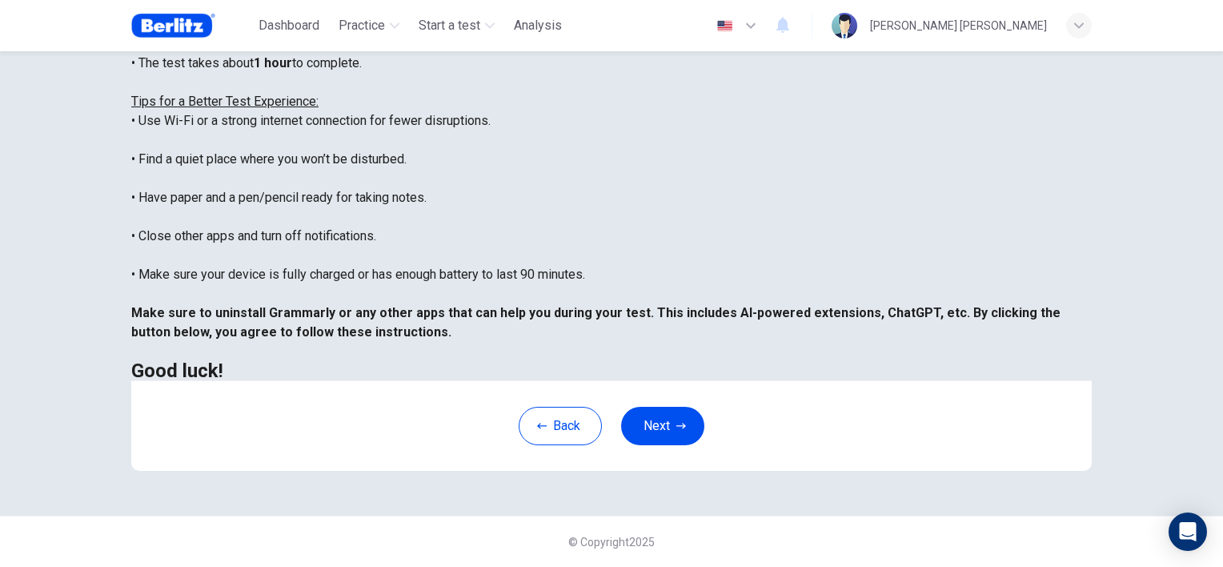
scroll to position [323, 0]
click at [659, 433] on button "Next" at bounding box center [662, 426] width 83 height 38
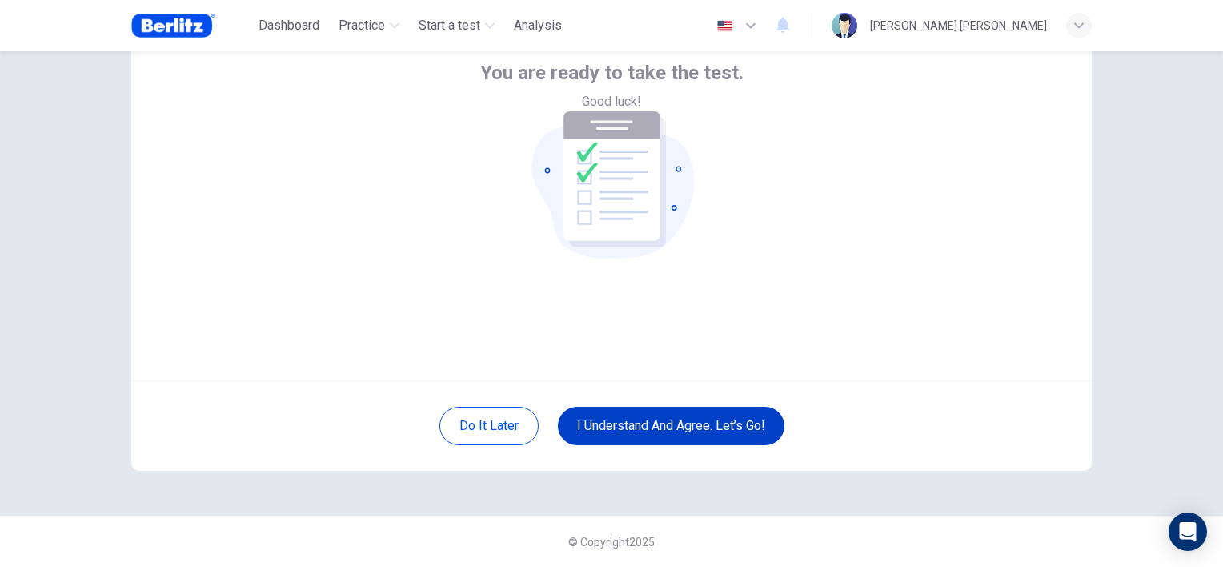
scroll to position [99, 0]
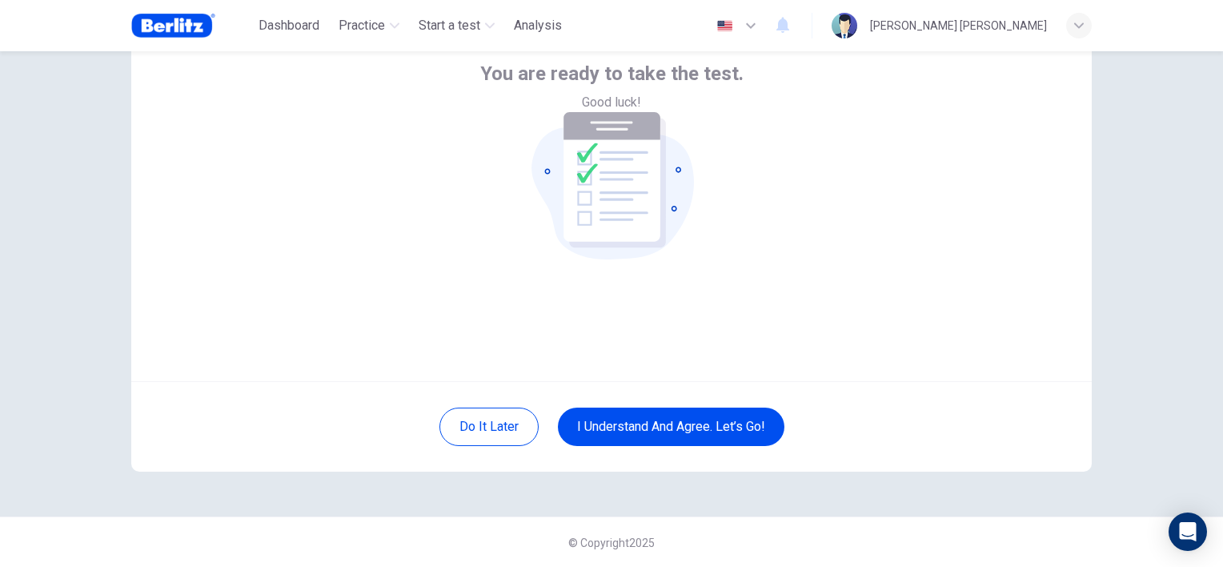
click at [651, 403] on div "Do it later I understand and agree. Let’s go!" at bounding box center [611, 426] width 960 height 90
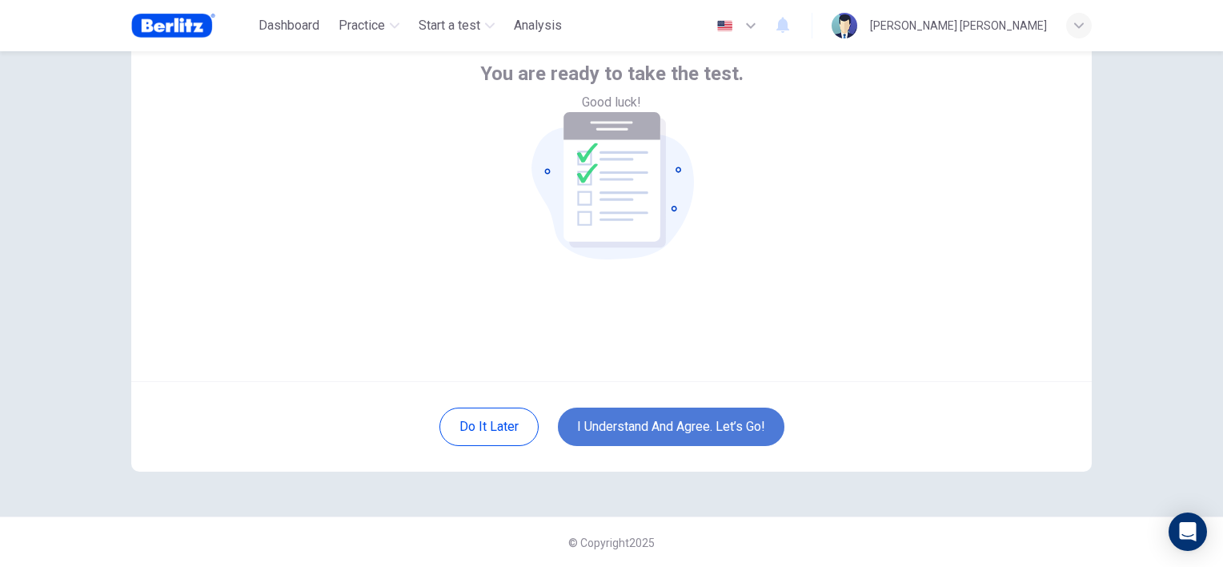
click at [647, 424] on button "I understand and agree. Let’s go!" at bounding box center [671, 426] width 226 height 38
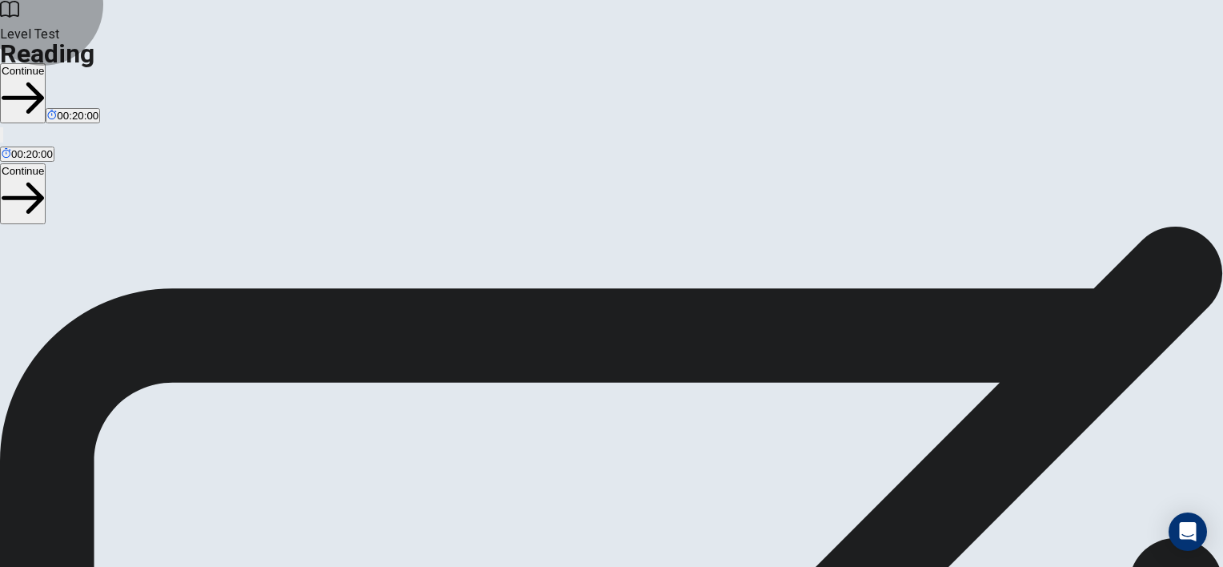
click at [46, 63] on button "Continue" at bounding box center [23, 93] width 46 height 60
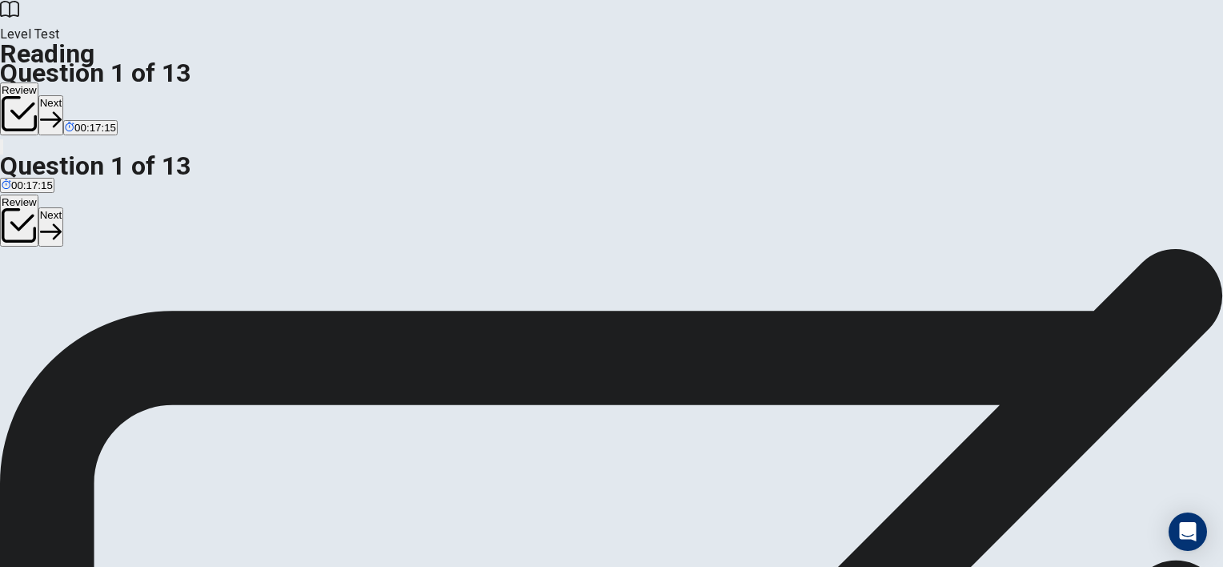
click at [63, 95] on button "Next" at bounding box center [50, 114] width 25 height 39
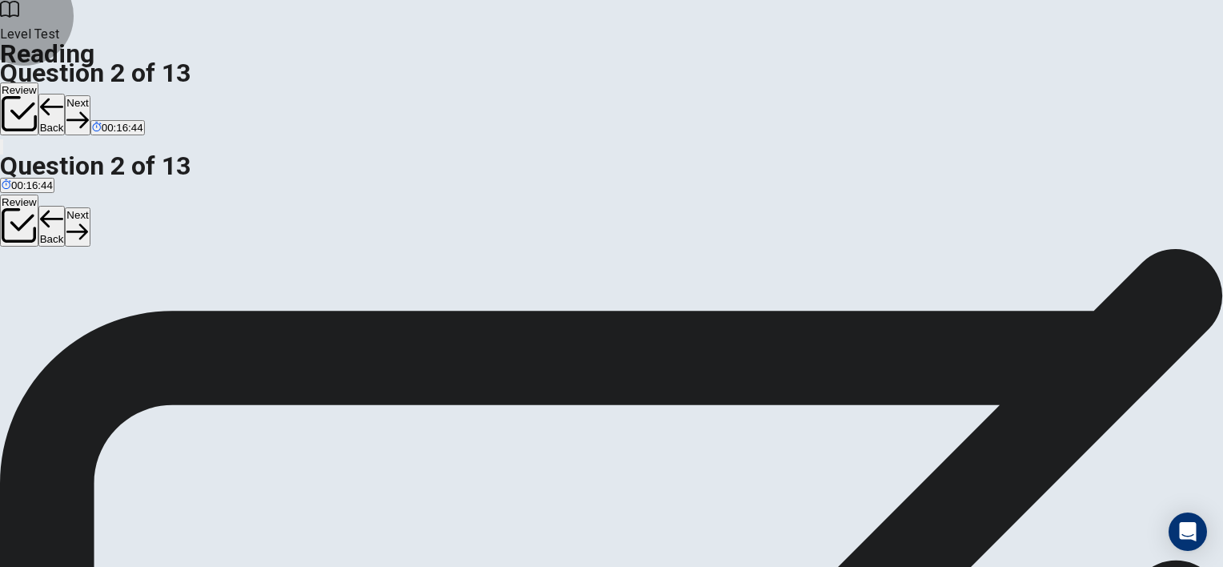
click at [90, 95] on button "Next" at bounding box center [77, 114] width 25 height 39
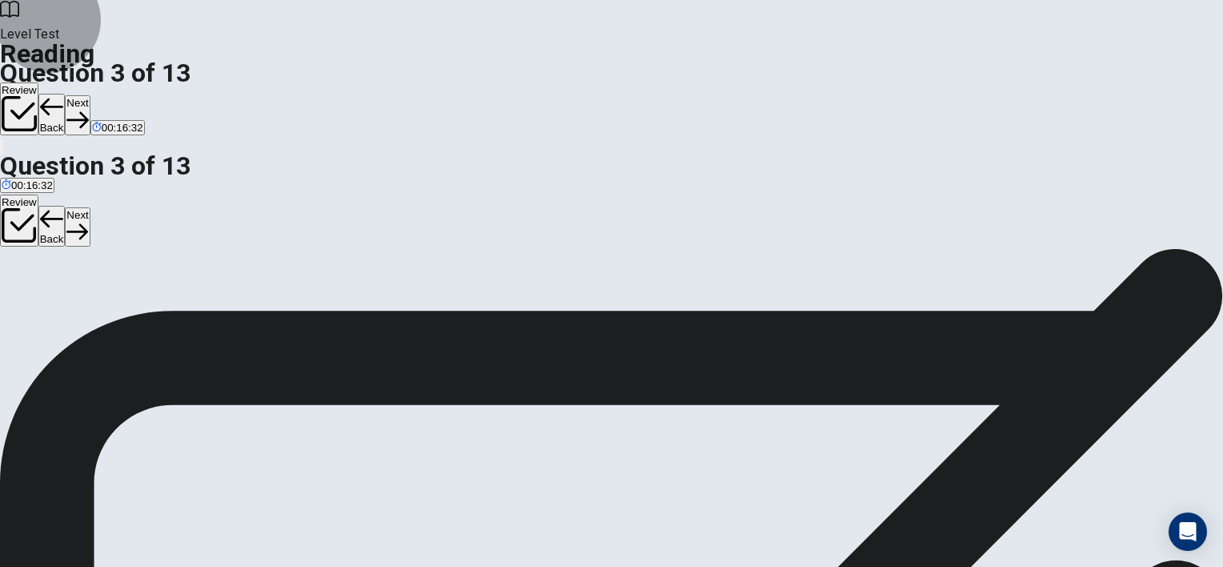
click at [88, 109] on icon "button" at bounding box center [77, 120] width 22 height 22
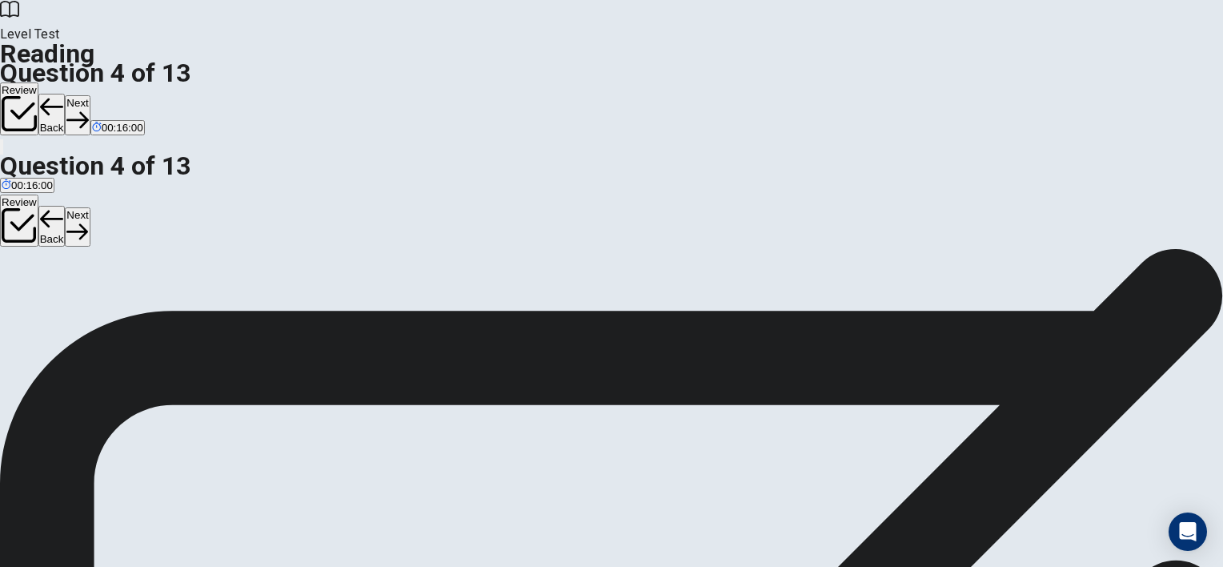
click at [90, 95] on button "Next" at bounding box center [77, 114] width 25 height 39
click at [88, 109] on icon "button" at bounding box center [77, 120] width 22 height 22
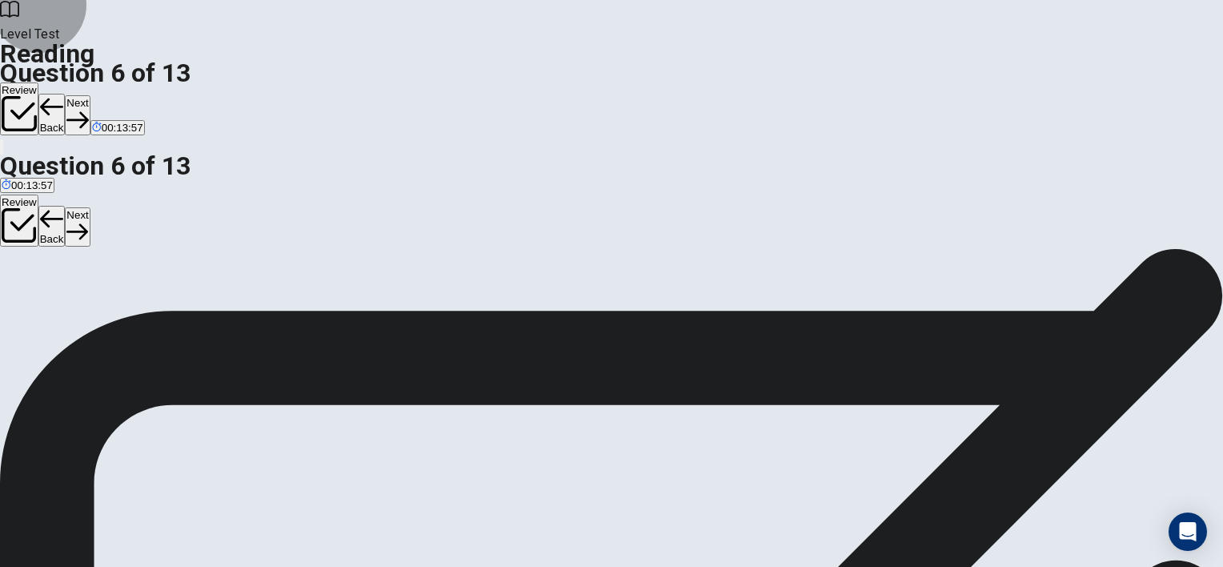
click at [90, 95] on button "Next" at bounding box center [77, 114] width 25 height 39
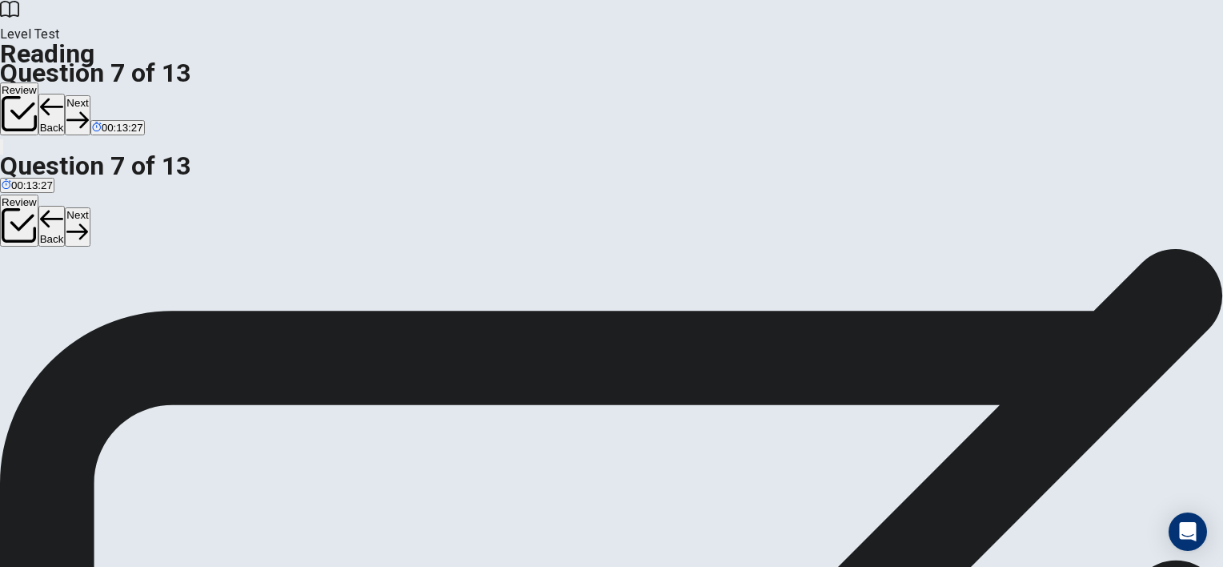
click at [90, 95] on button "Next" at bounding box center [77, 114] width 25 height 39
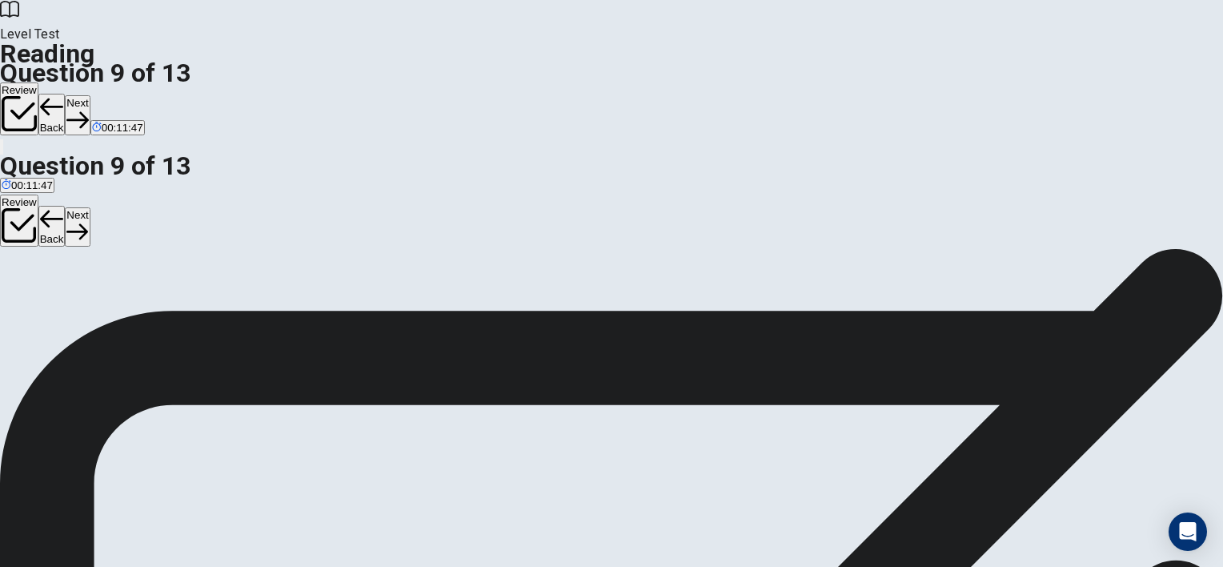
click at [90, 95] on button "Next" at bounding box center [77, 114] width 25 height 39
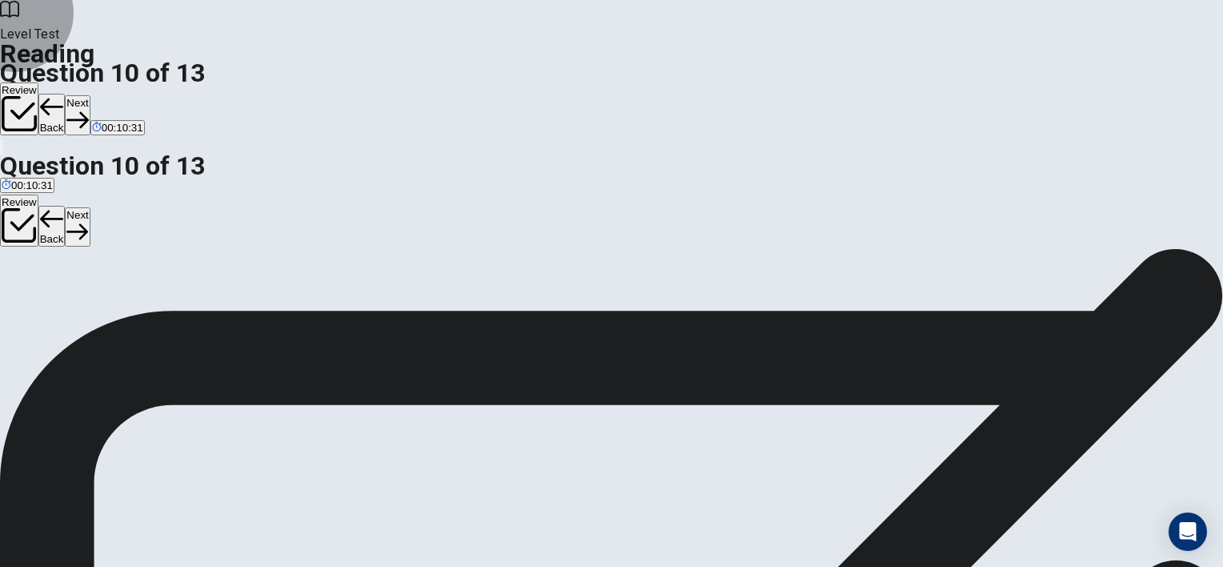
click at [90, 95] on button "Next" at bounding box center [77, 114] width 25 height 39
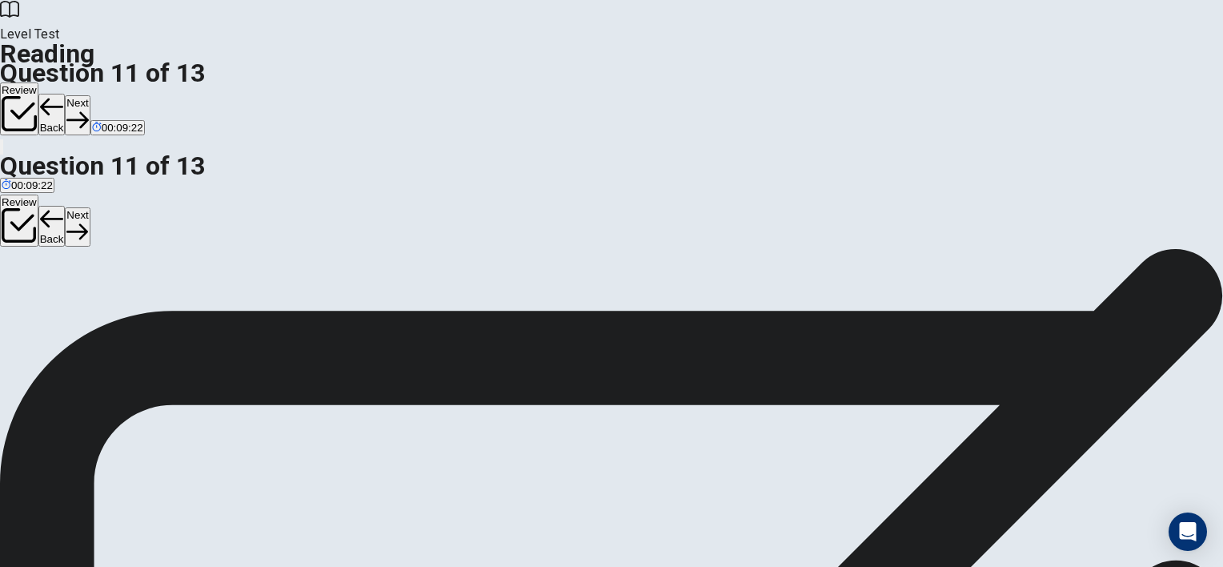
click at [90, 95] on button "Next" at bounding box center [77, 114] width 25 height 39
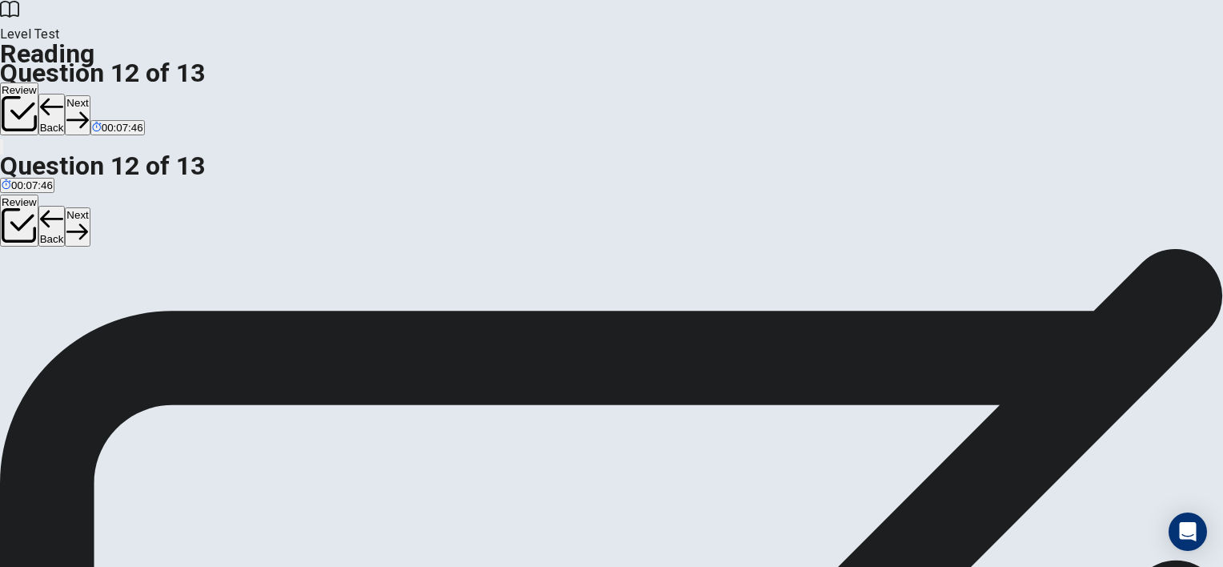
click at [90, 95] on button "Next" at bounding box center [77, 114] width 25 height 39
drag, startPoint x: 255, startPoint y: 419, endPoint x: 679, endPoint y: 411, distance: 424.2
drag, startPoint x: 284, startPoint y: 346, endPoint x: 830, endPoint y: 336, distance: 545.9
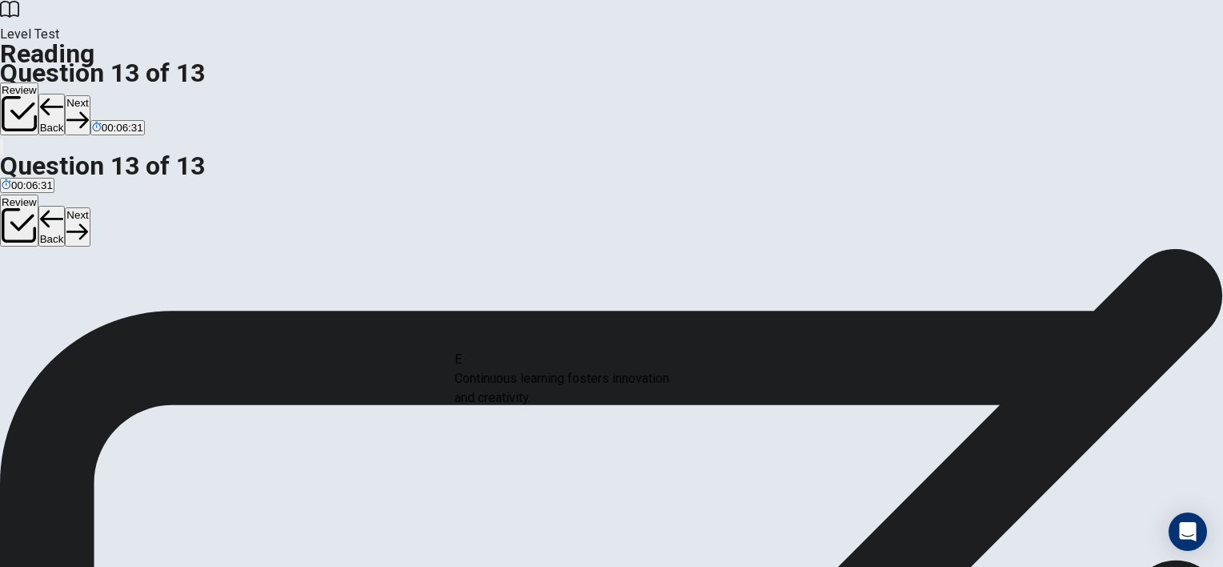
drag, startPoint x: 327, startPoint y: 319, endPoint x: 617, endPoint y: 375, distance: 296.0
drag, startPoint x: 279, startPoint y: 403, endPoint x: 631, endPoint y: 436, distance: 352.9
drag, startPoint x: 274, startPoint y: 394, endPoint x: 695, endPoint y: 398, distance: 421.0
click at [90, 95] on button "Next" at bounding box center [77, 114] width 25 height 39
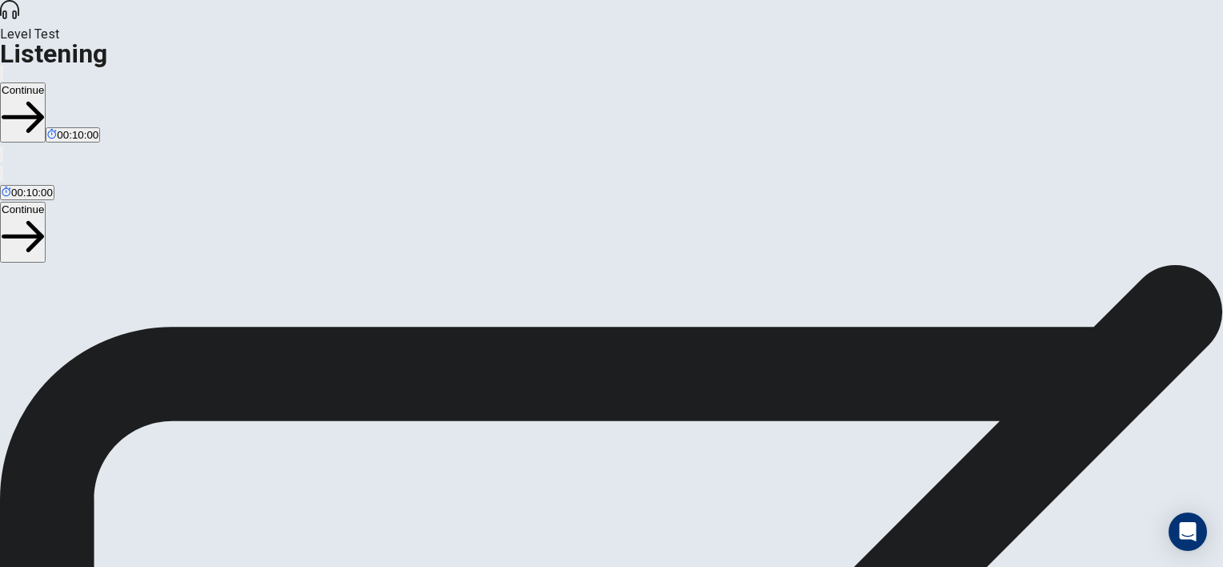
scroll to position [0, 0]
click at [46, 82] on button "Continue" at bounding box center [23, 112] width 46 height 60
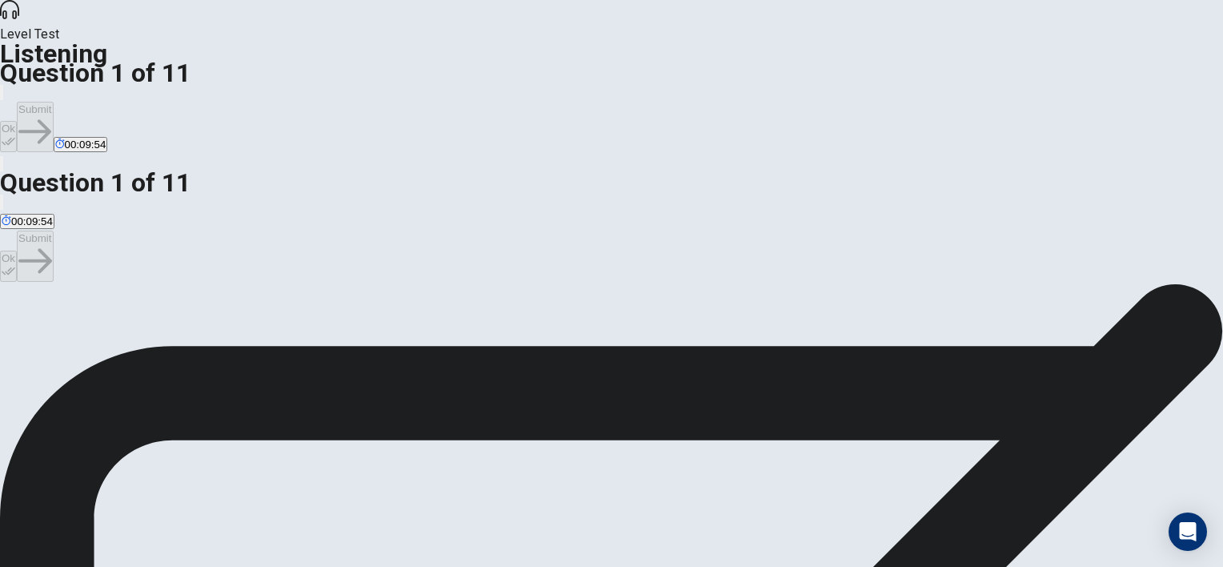
click at [15, 134] on icon "button" at bounding box center [9, 141] width 14 height 14
click at [53, 102] on button "Submit" at bounding box center [35, 127] width 36 height 50
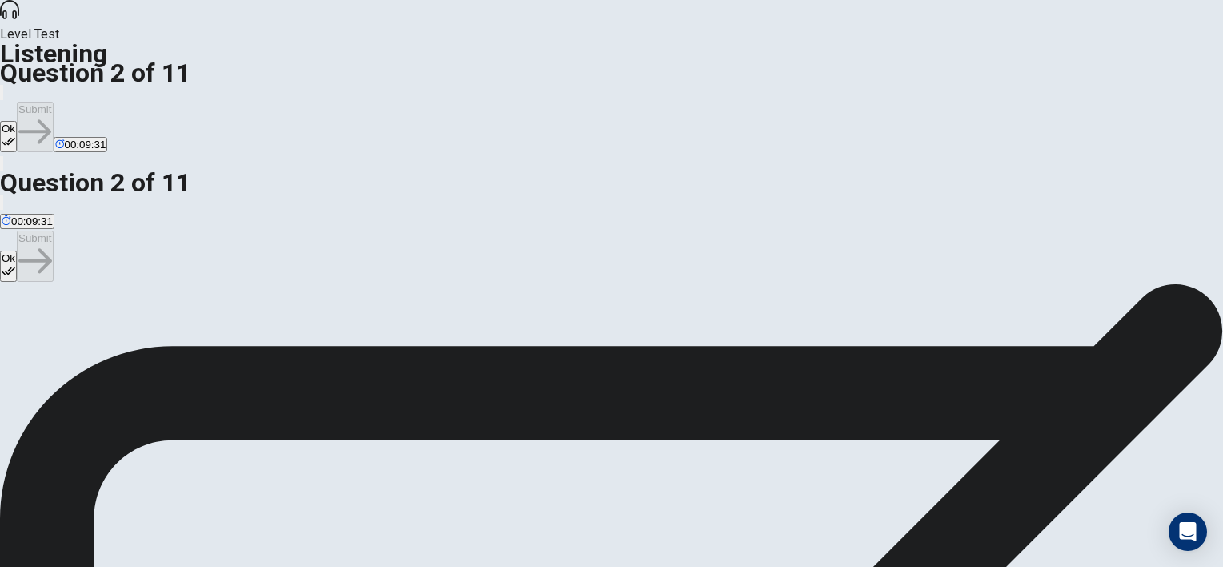
click at [17, 121] on button "Ok" at bounding box center [8, 136] width 17 height 31
click at [53, 102] on button "Submit" at bounding box center [35, 127] width 36 height 50
click at [15, 134] on icon "button" at bounding box center [9, 141] width 14 height 14
click at [53, 102] on button "Submit" at bounding box center [35, 127] width 36 height 50
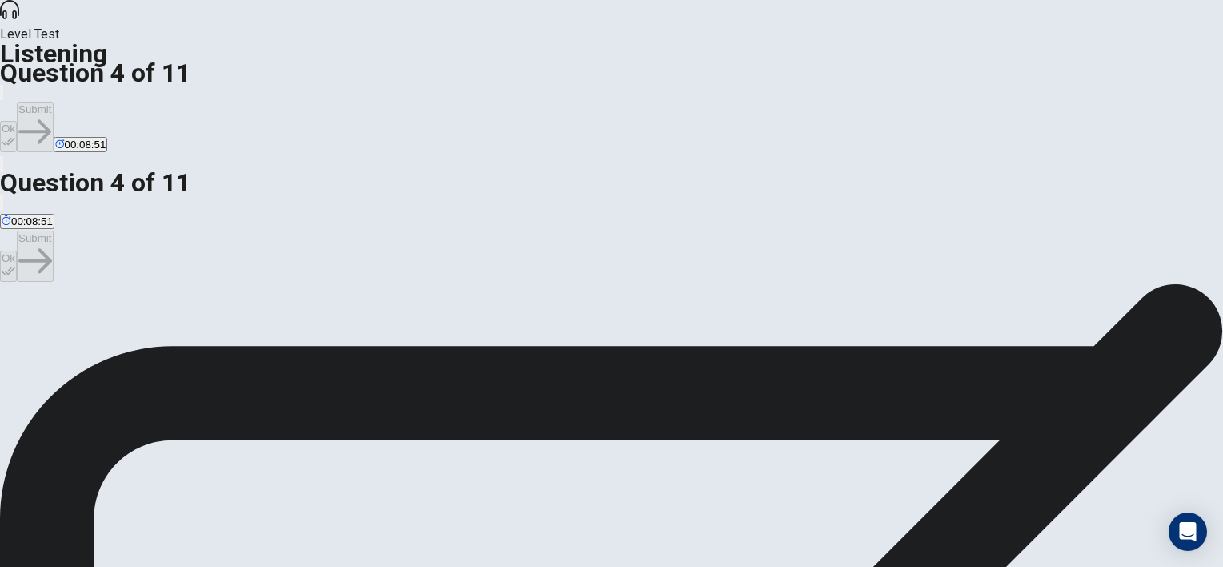
click at [17, 121] on button "Ok" at bounding box center [8, 136] width 17 height 31
click at [53, 102] on button "Submit" at bounding box center [35, 127] width 36 height 50
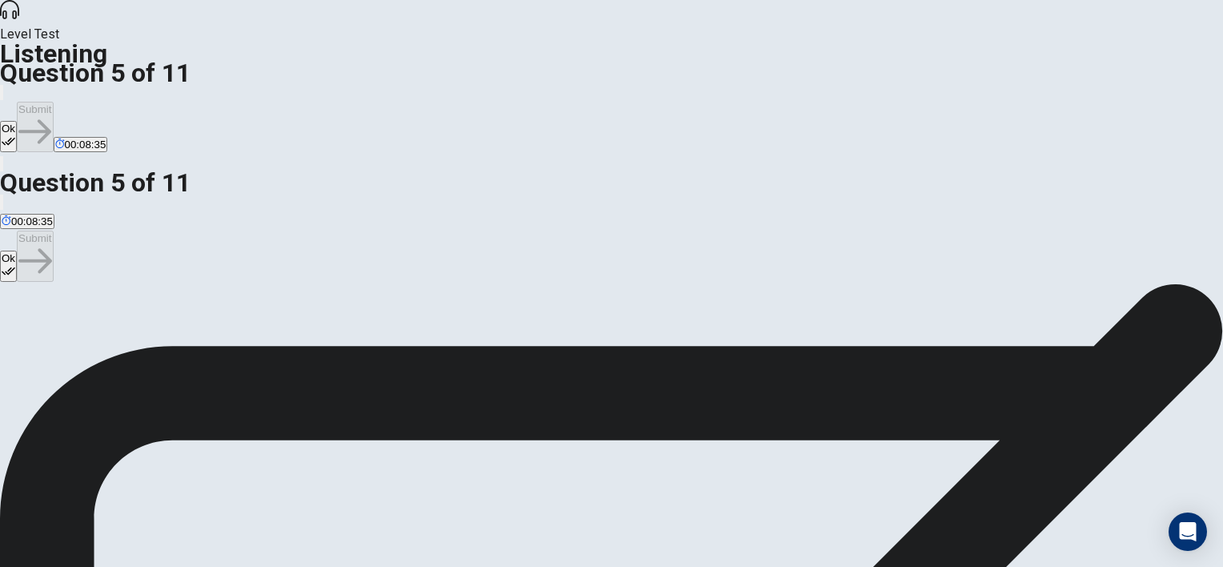
click at [17, 121] on button "Ok" at bounding box center [8, 136] width 17 height 31
click at [53, 102] on button "Submit" at bounding box center [35, 127] width 36 height 50
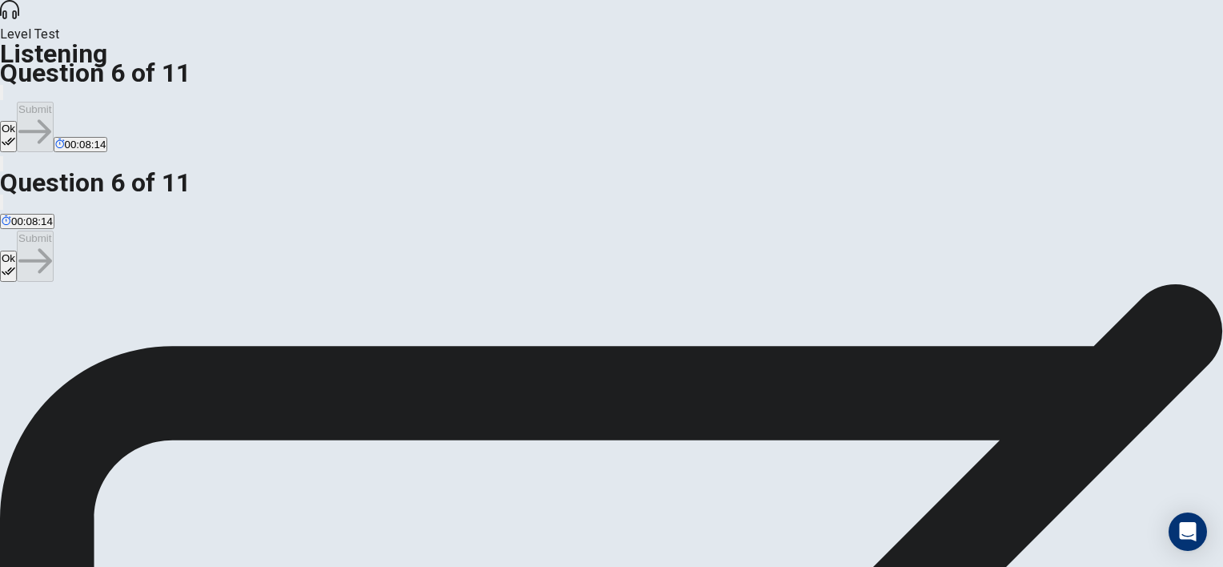
click at [17, 121] on button "Ok" at bounding box center [8, 136] width 17 height 31
click at [53, 102] on button "Submit" at bounding box center [35, 127] width 36 height 50
click at [17, 121] on button "Ok" at bounding box center [8, 136] width 17 height 31
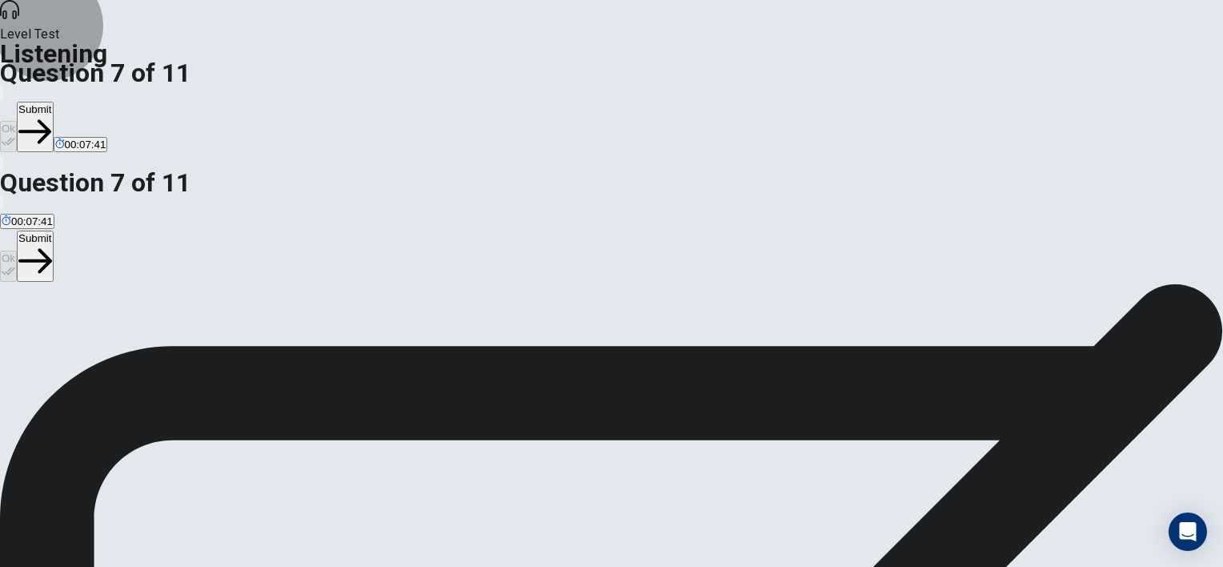
click at [53, 102] on button "Submit" at bounding box center [35, 127] width 36 height 50
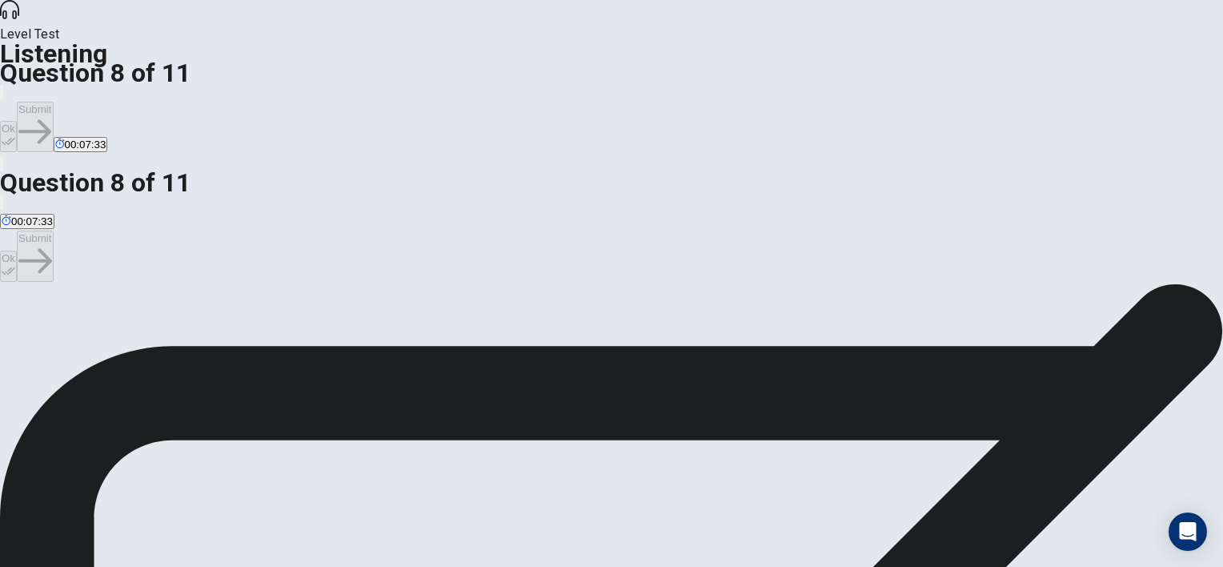
click at [17, 121] on button "Ok" at bounding box center [8, 136] width 17 height 31
click at [53, 102] on button "Submit" at bounding box center [35, 127] width 36 height 50
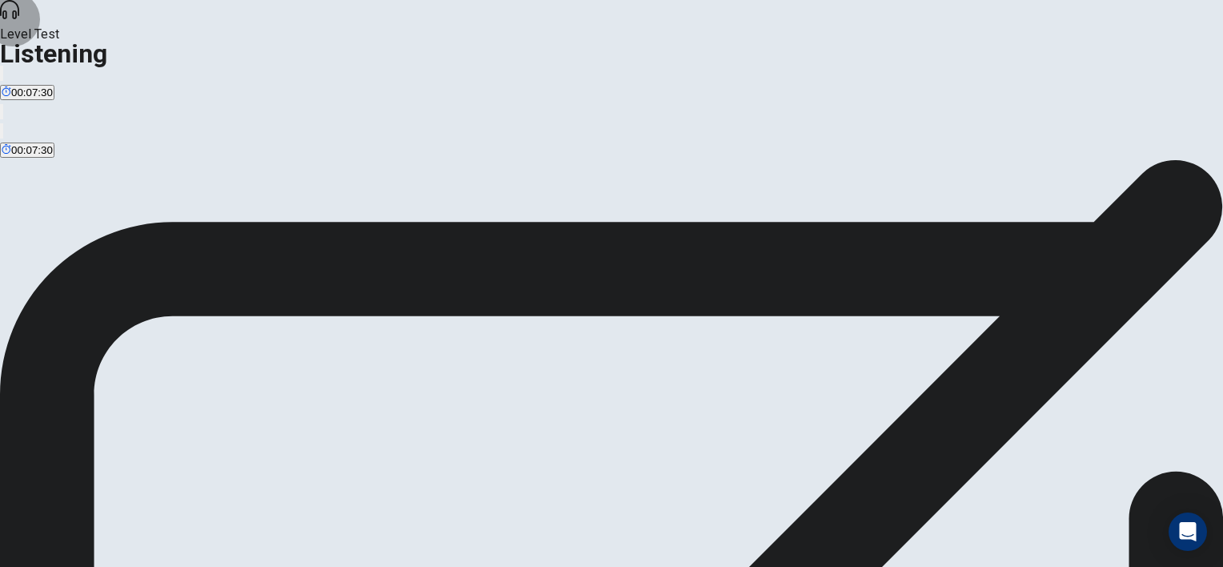
click at [21, 79] on icon "button" at bounding box center [11, 86] width 19 height 14
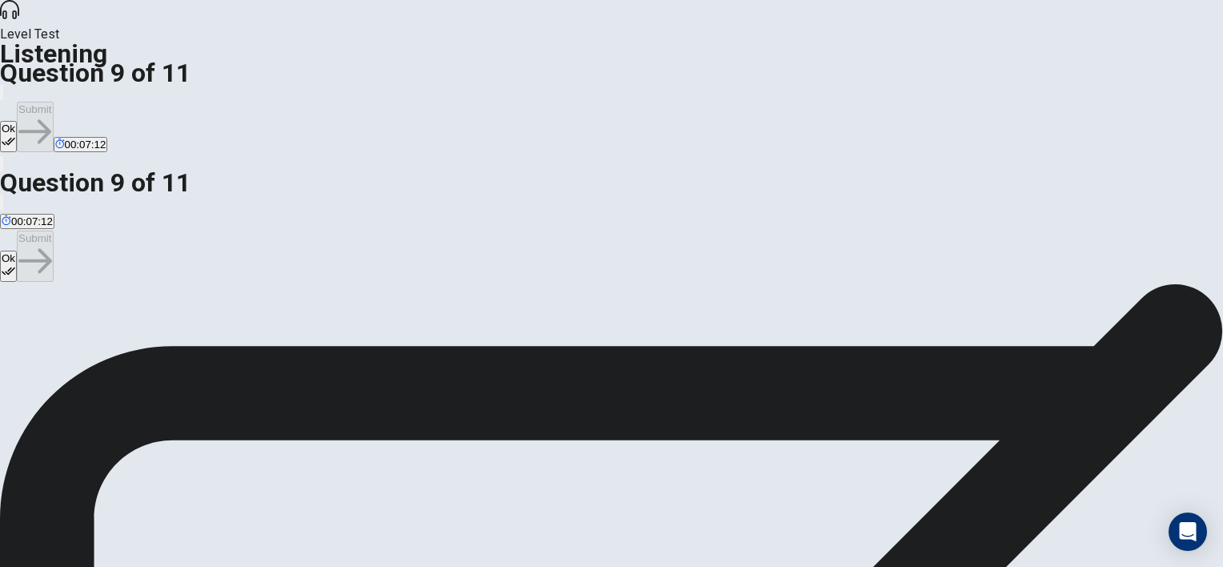
click at [17, 121] on button "Ok" at bounding box center [8, 136] width 17 height 31
click at [53, 102] on button "Submit" at bounding box center [35, 127] width 36 height 50
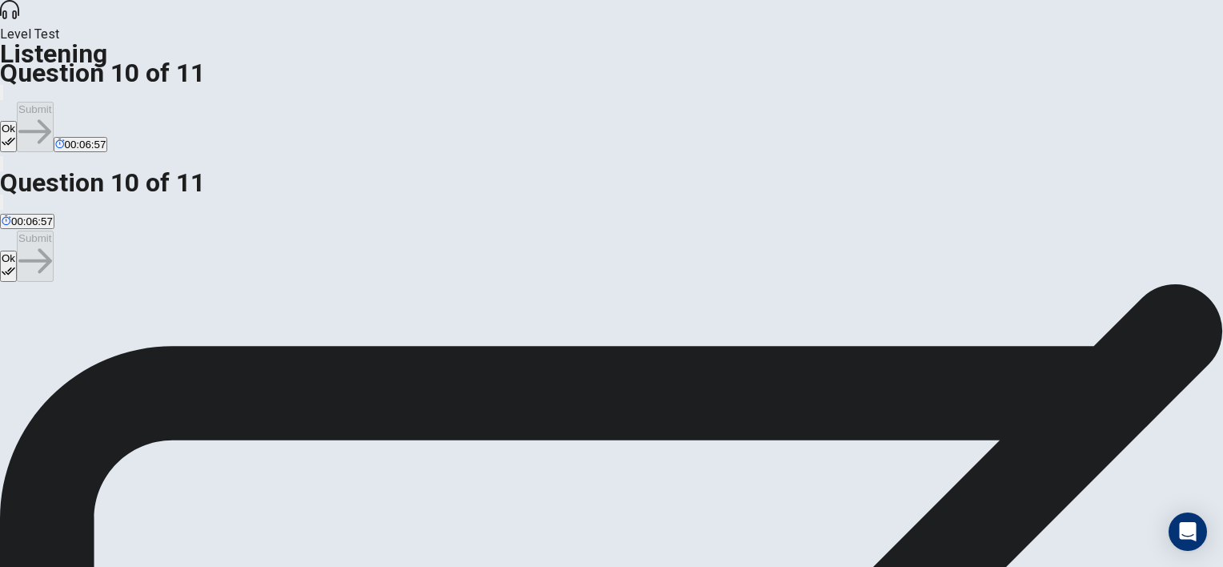
click at [15, 134] on icon "button" at bounding box center [9, 141] width 14 height 14
click at [53, 102] on button "Submit" at bounding box center [35, 127] width 36 height 50
click at [17, 121] on button "Ok" at bounding box center [8, 136] width 17 height 31
click at [53, 102] on button "Submit" at bounding box center [35, 127] width 36 height 50
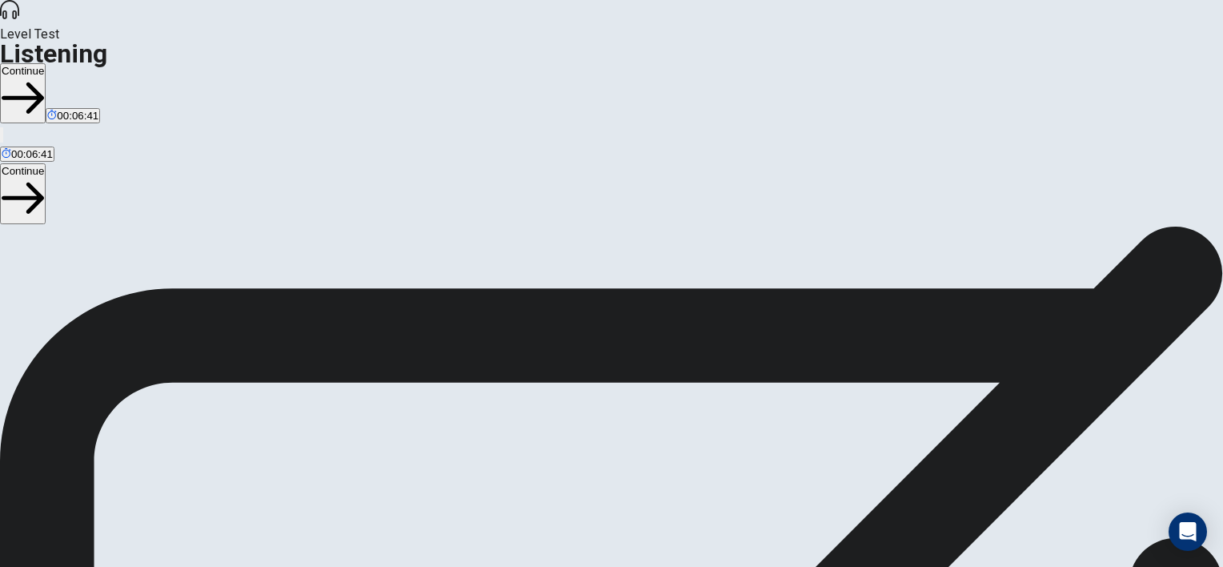
scroll to position [112, 0]
click at [46, 63] on button "Continue" at bounding box center [23, 93] width 46 height 60
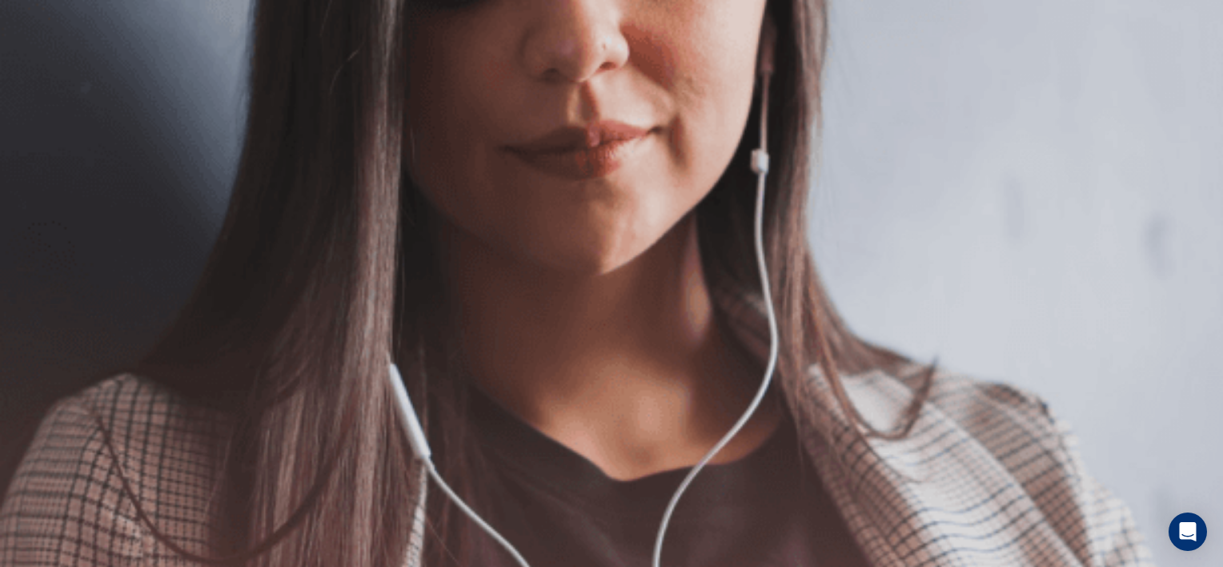
scroll to position [0, 0]
click at [46, 82] on button "Continue" at bounding box center [23, 112] width 46 height 60
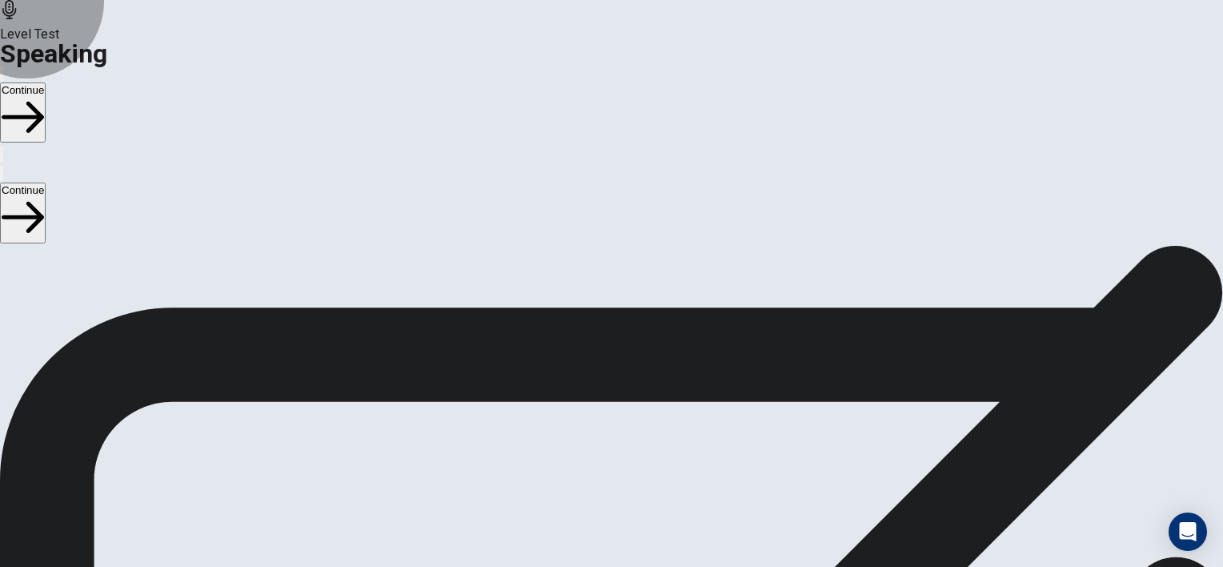
click at [46, 82] on button "Continue" at bounding box center [23, 112] width 46 height 60
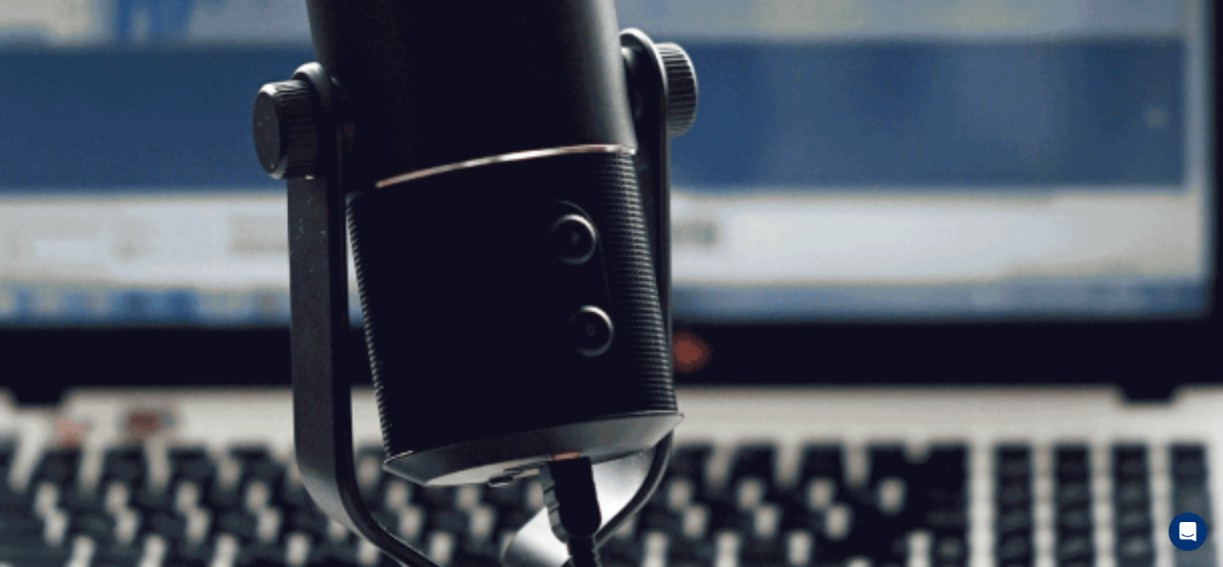
scroll to position [160, 0]
click at [46, 82] on button "Continue" at bounding box center [23, 112] width 46 height 60
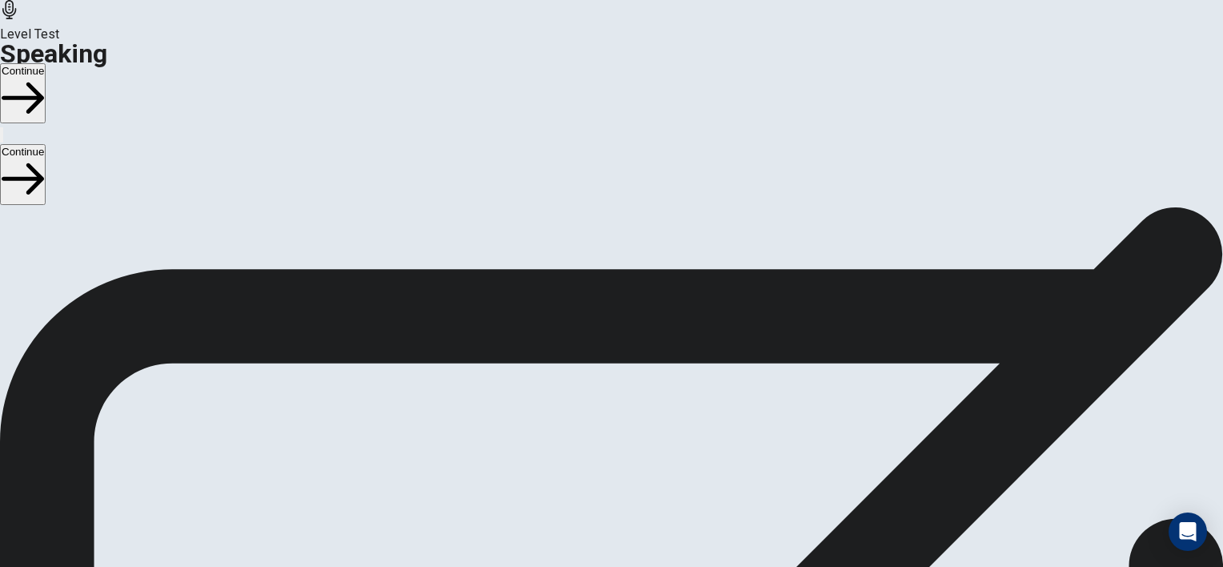
click at [969, 63] on div "Continue" at bounding box center [611, 103] width 1223 height 81
click at [46, 63] on button "Continue" at bounding box center [23, 93] width 46 height 60
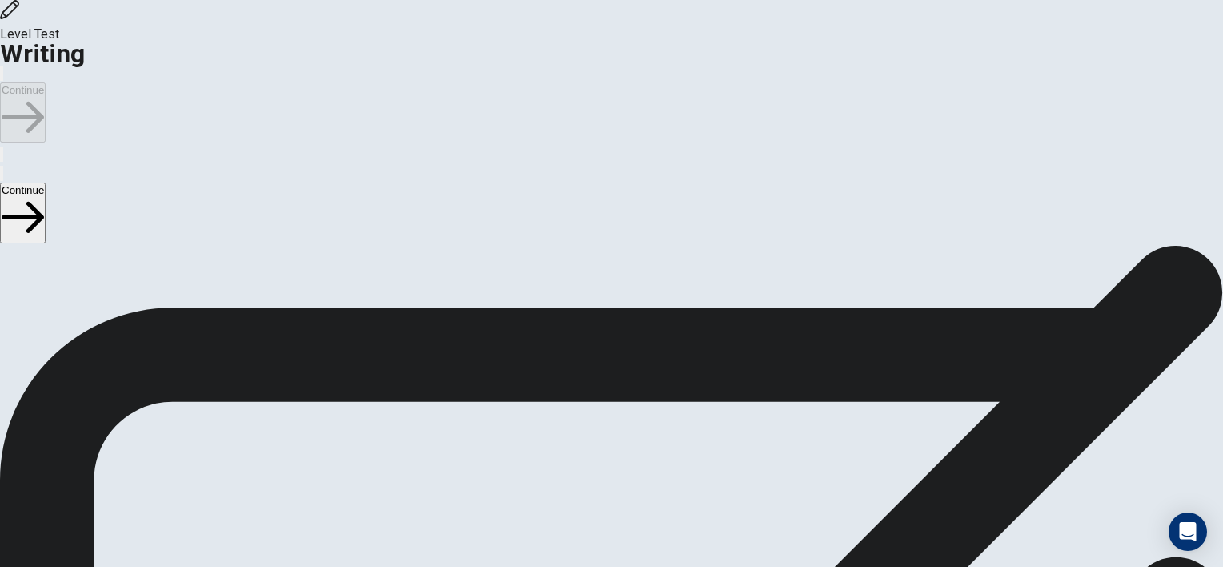
scroll to position [0, 0]
click at [46, 82] on button "Continue" at bounding box center [23, 112] width 46 height 60
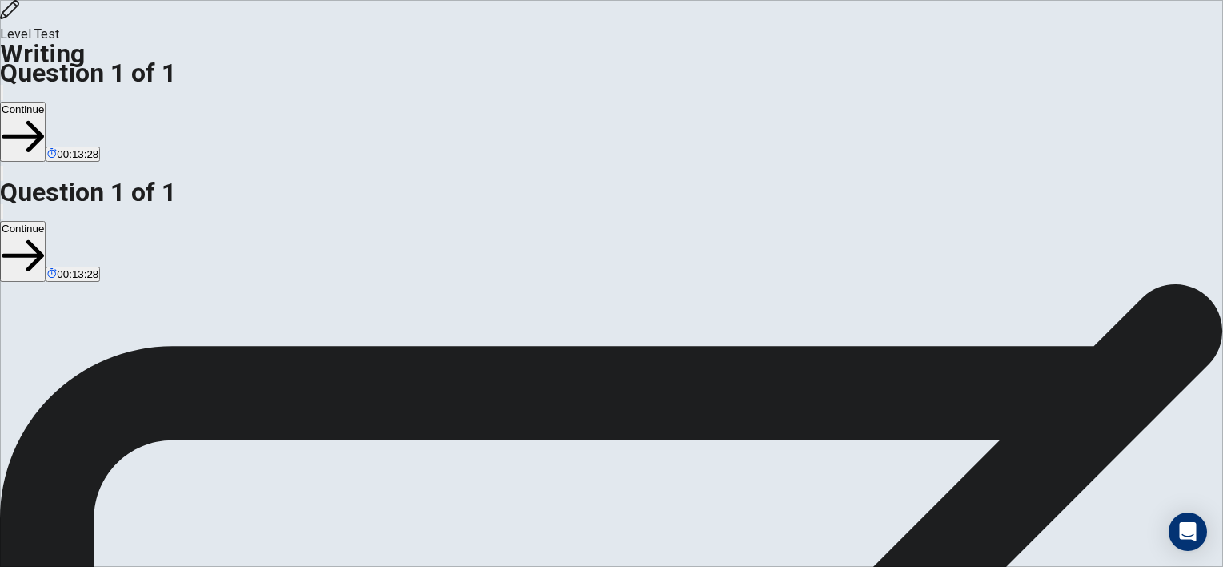
drag, startPoint x: 764, startPoint y: 218, endPoint x: 711, endPoint y: 217, distance: 52.0
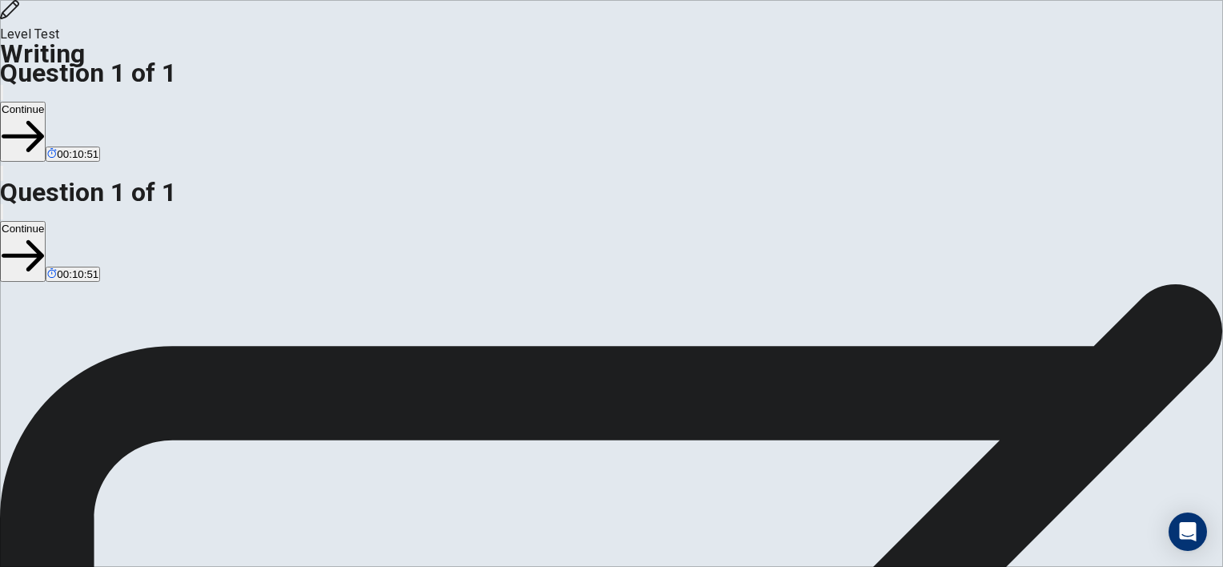
type textarea "**********"
click at [844, 82] on div "Continue 00:09:03" at bounding box center [611, 132] width 1223 height 100
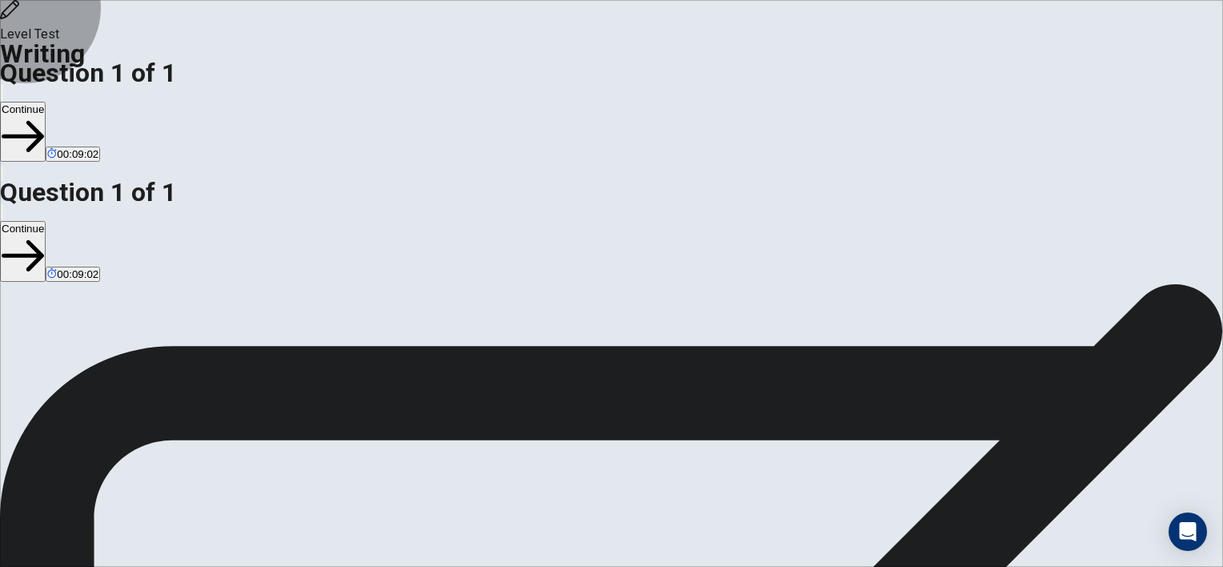
click at [46, 102] on button "Continue" at bounding box center [23, 132] width 46 height 60
